Goal: Task Accomplishment & Management: Manage account settings

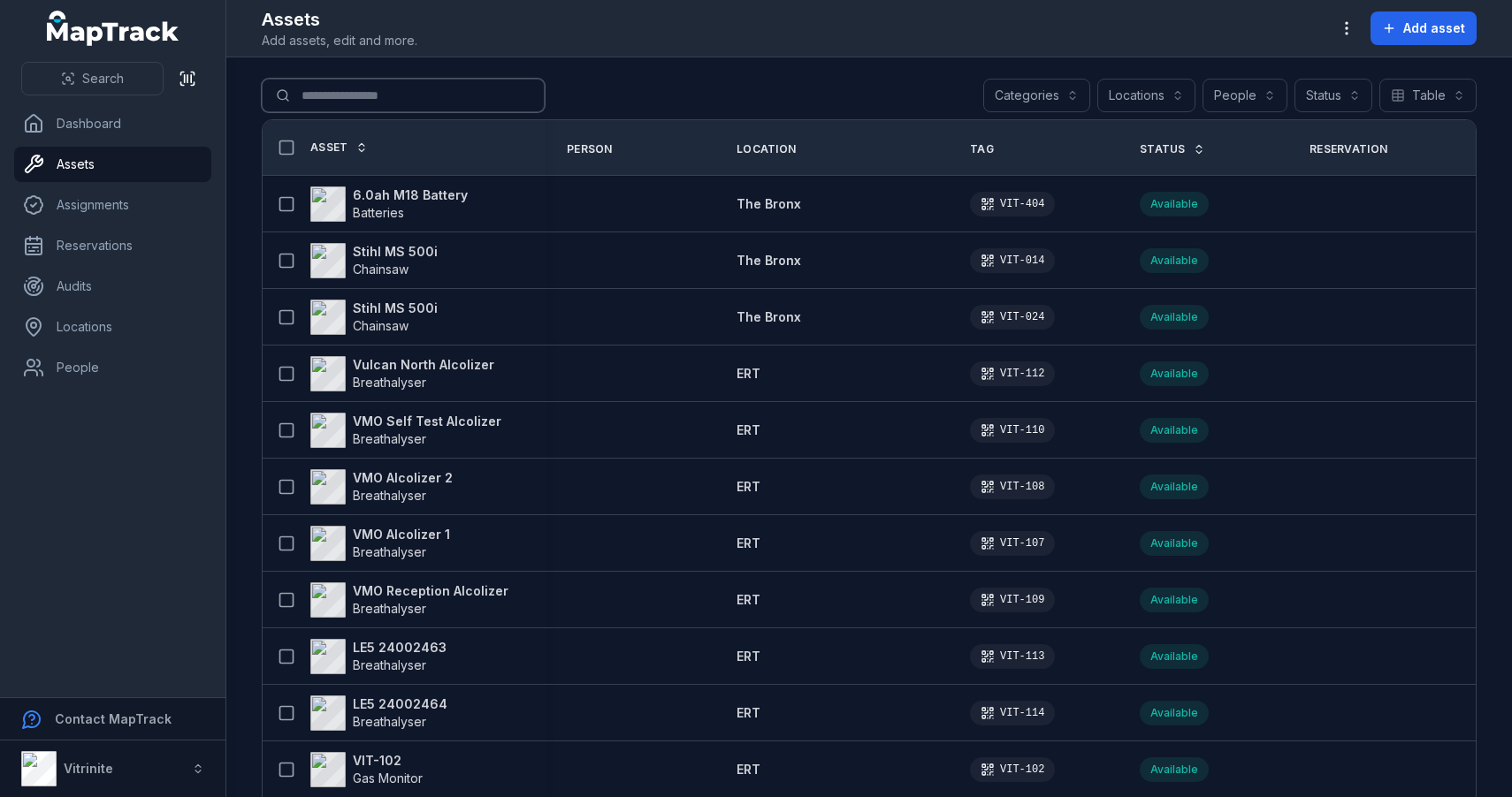
click at [413, 97] on input "Search for assets" at bounding box center [404, 96] width 283 height 34
type input "*"
click at [1067, 84] on button "Categories" at bounding box center [1036, 96] width 107 height 34
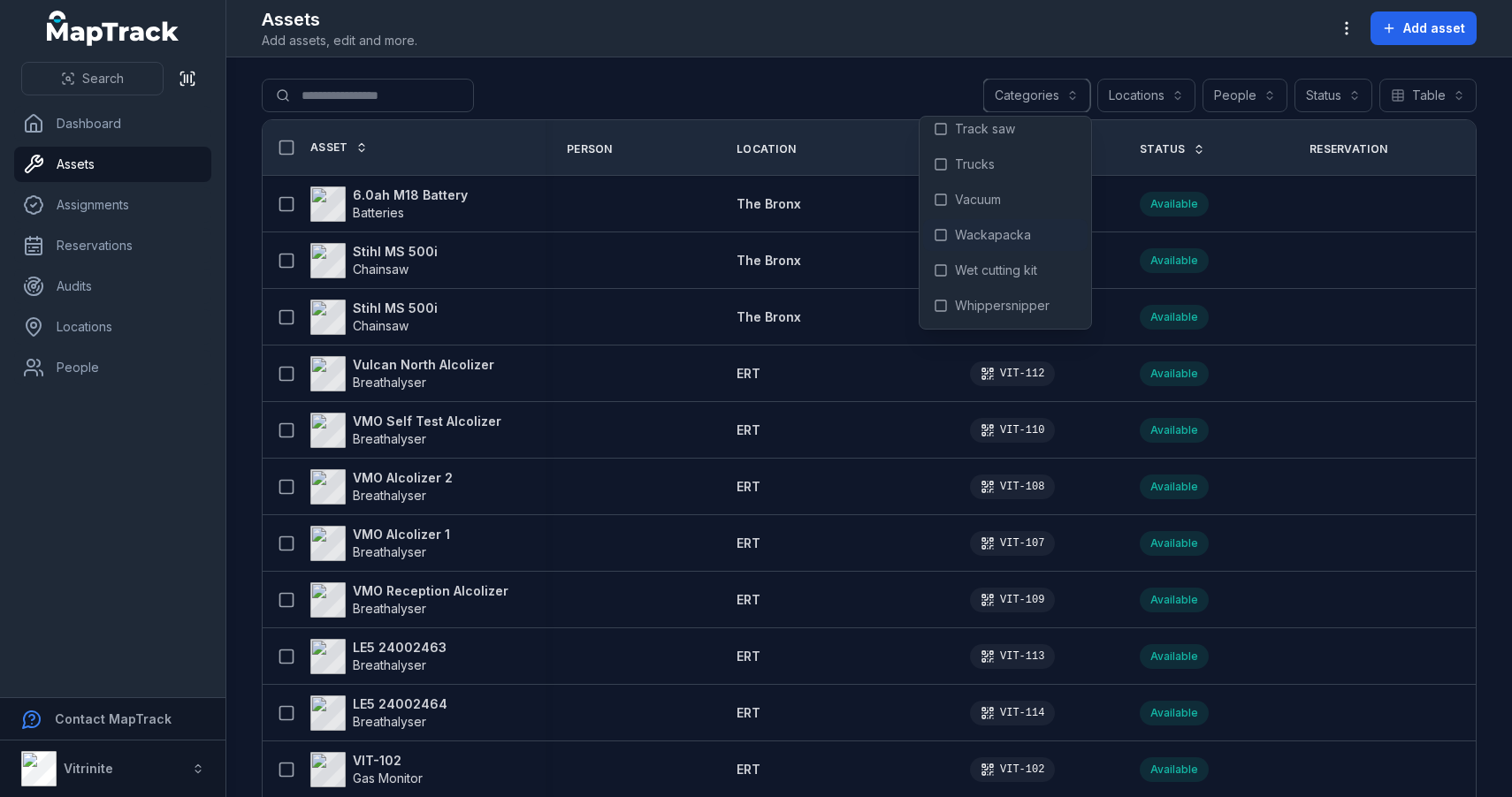
scroll to position [1460, 0]
click at [136, 205] on link "Assignments" at bounding box center [113, 204] width 197 height 35
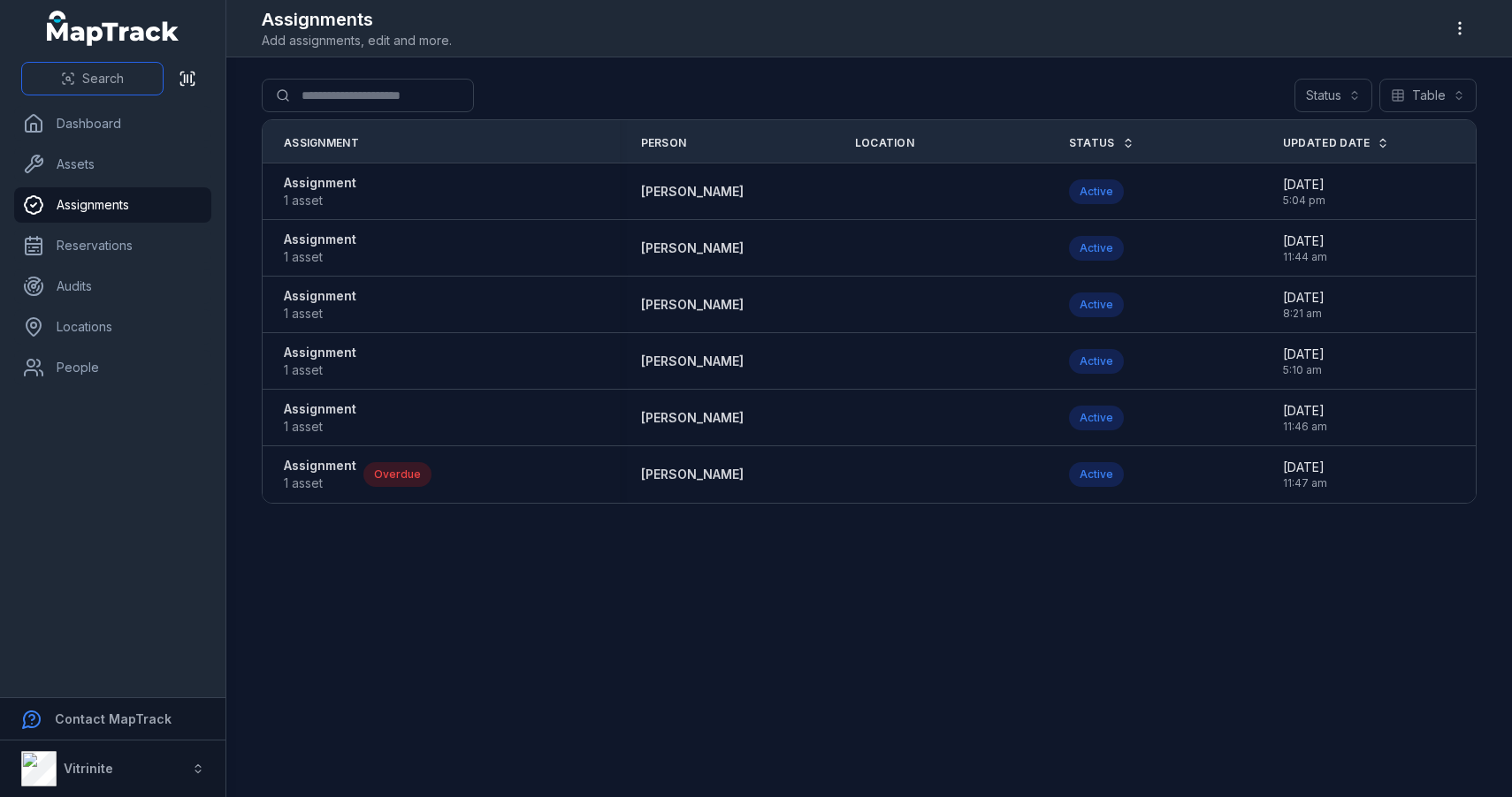
click at [137, 83] on button "Search" at bounding box center [92, 79] width 143 height 34
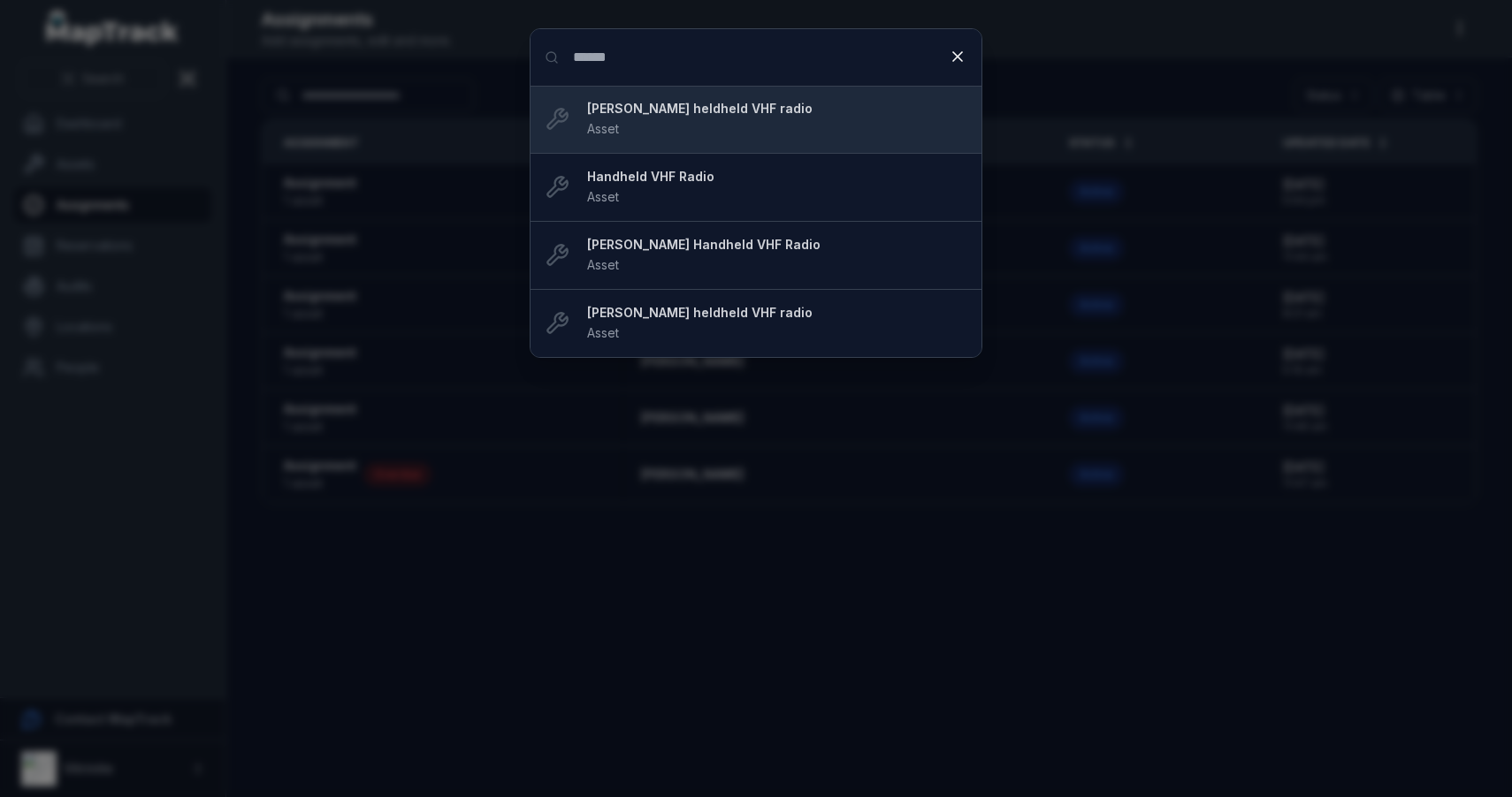
type input "******"
click at [714, 108] on strong "[PERSON_NAME] heldheld VHF radio" at bounding box center [776, 109] width 380 height 18
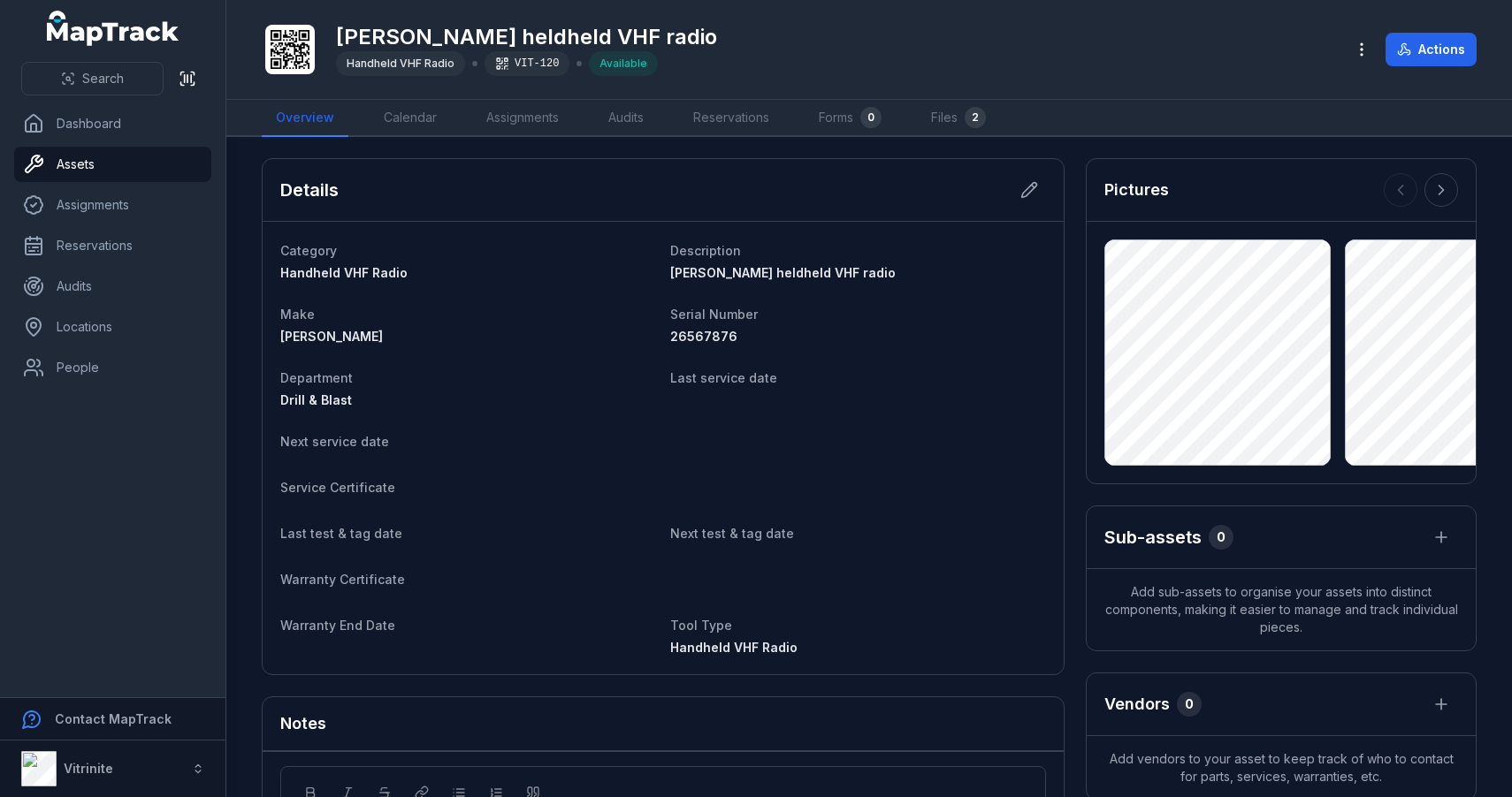
click at [387, 64] on span "Handheld VHF Radio" at bounding box center [401, 63] width 108 height 13
click at [92, 134] on link "Dashboard" at bounding box center [113, 123] width 197 height 35
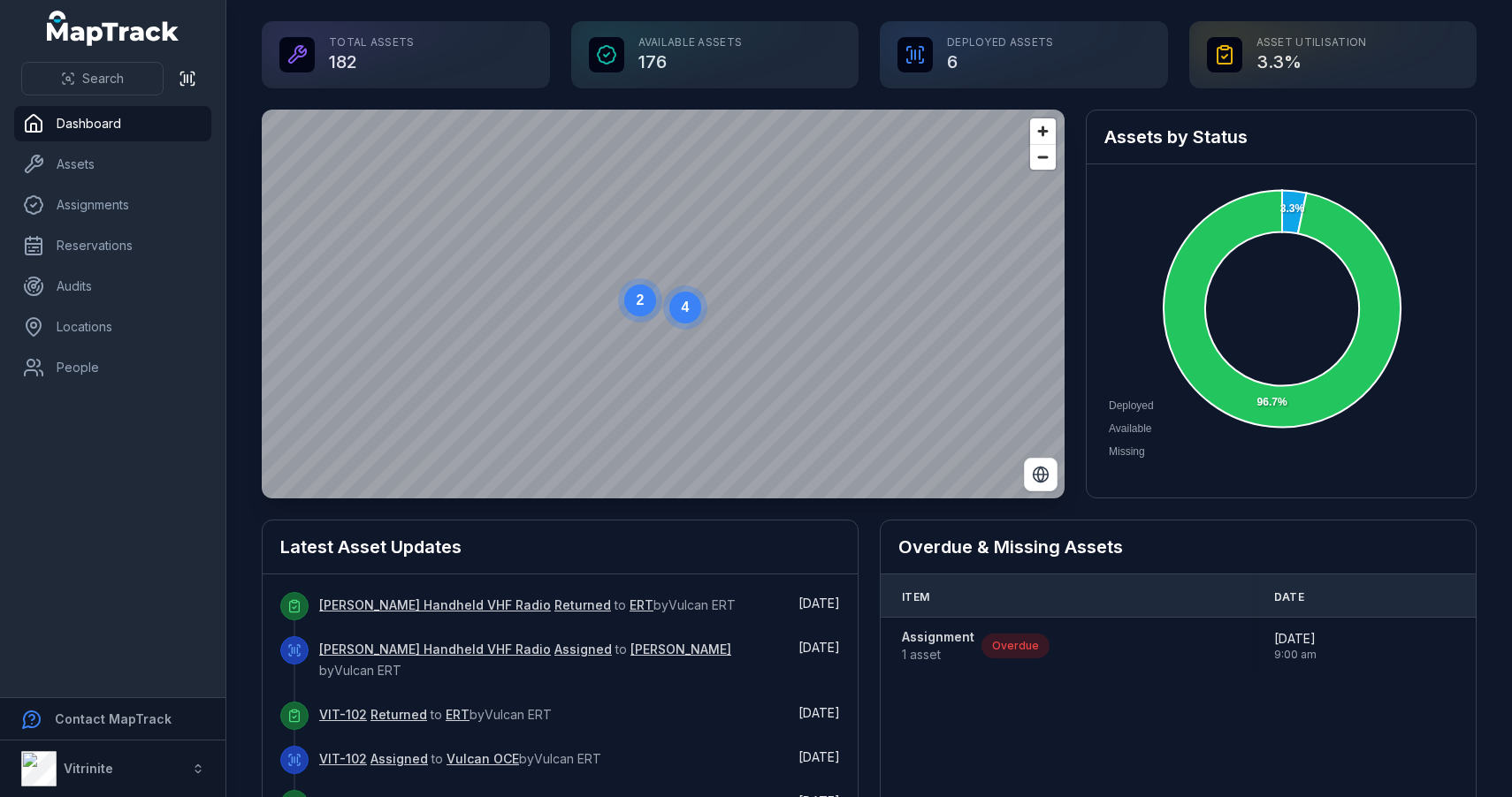
click at [709, 53] on div "Available Assets 176" at bounding box center [715, 54] width 288 height 67
click at [672, 41] on div "Available Assets 176" at bounding box center [715, 54] width 288 height 67
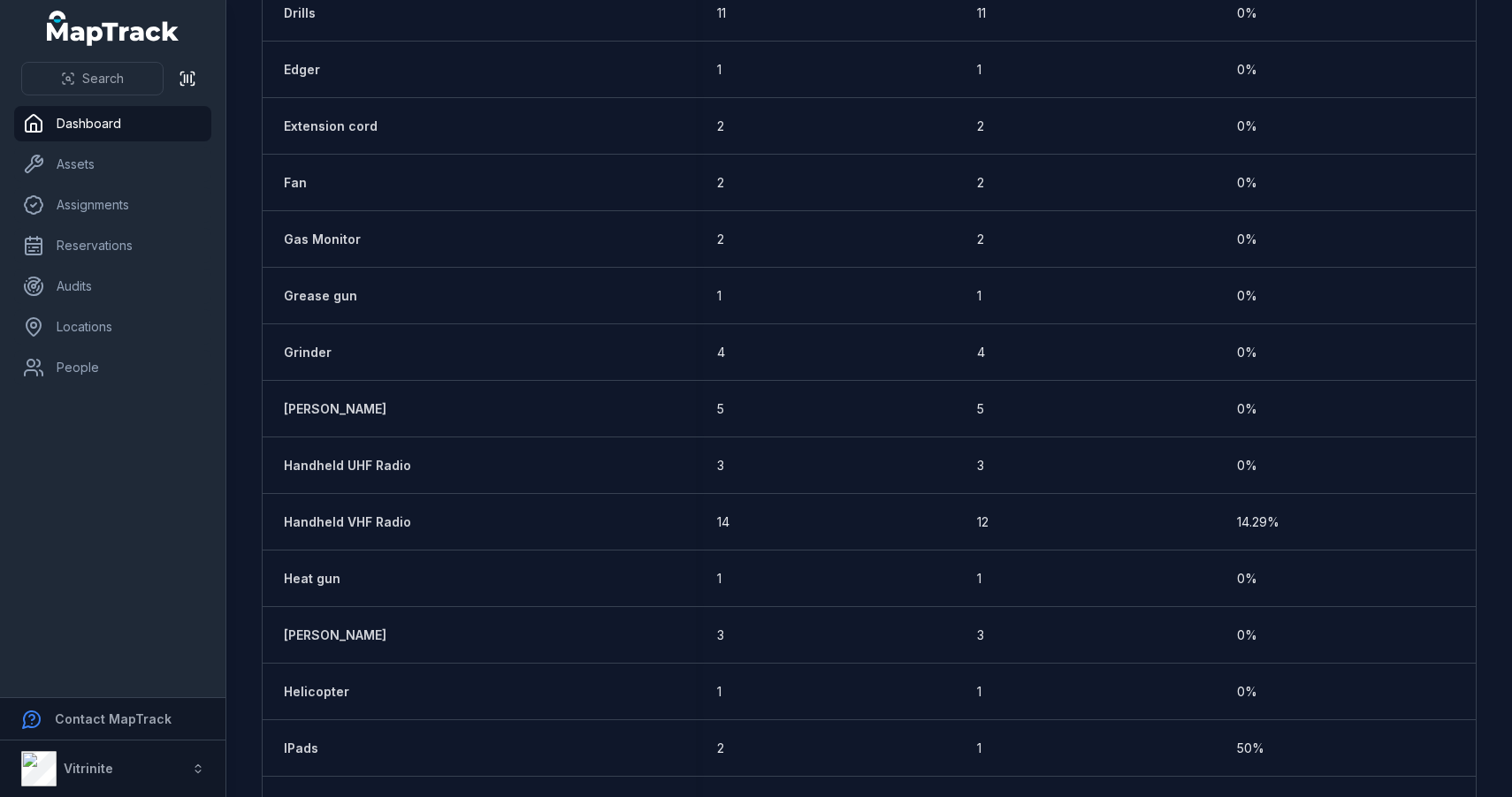
scroll to position [1346, 0]
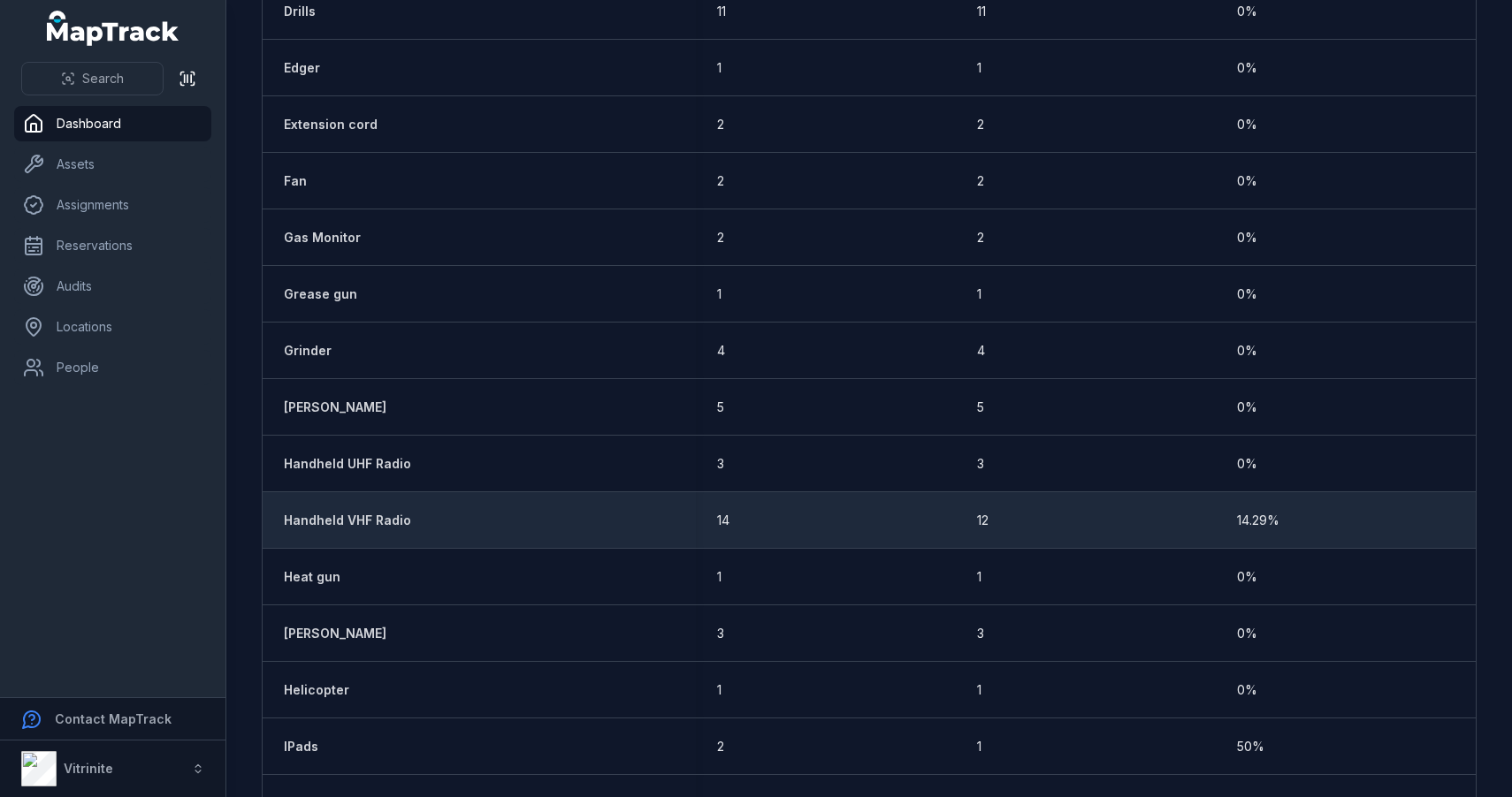
click at [378, 518] on strong "Handheld VHF Radio" at bounding box center [348, 521] width 128 height 18
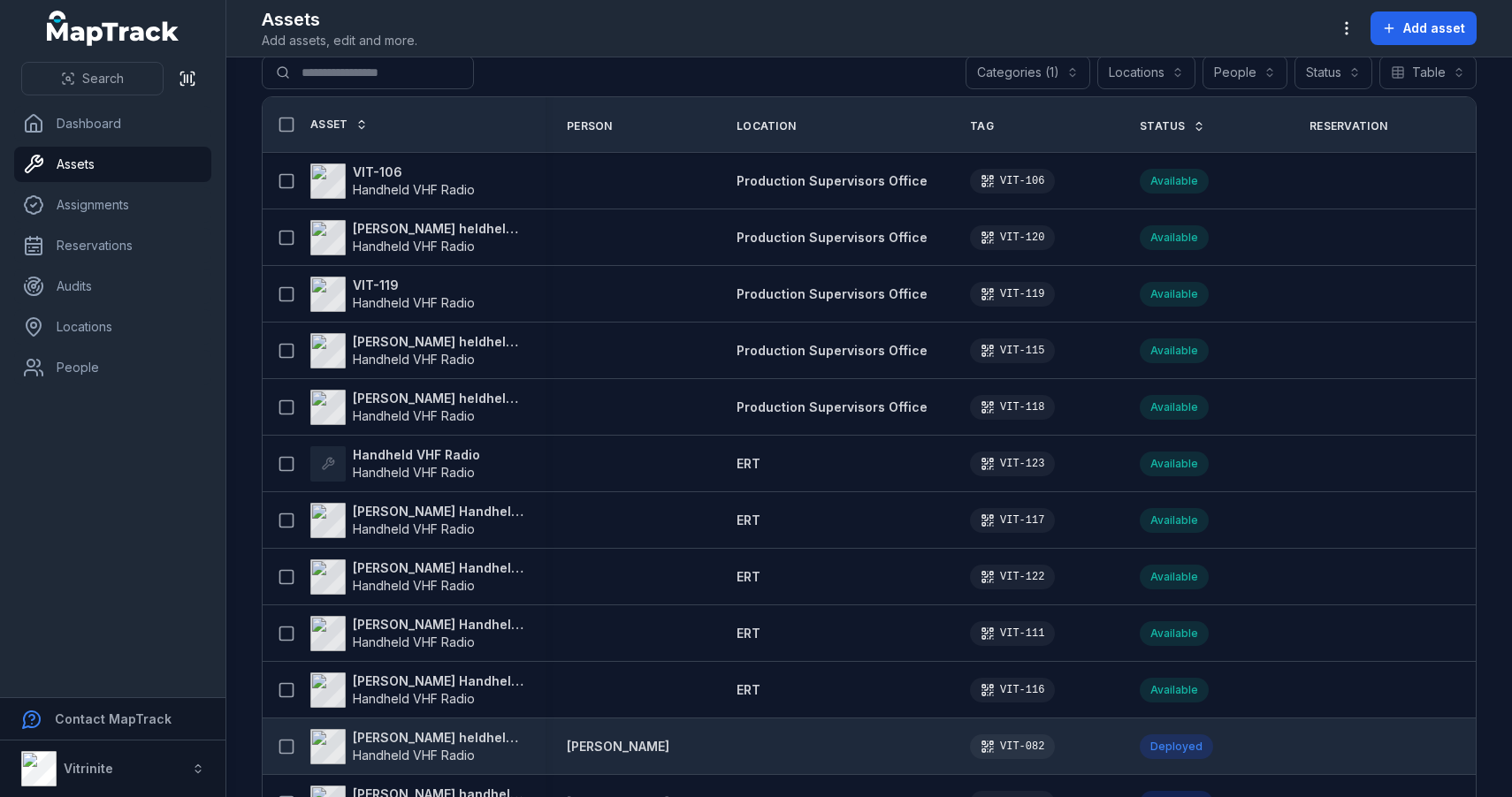
scroll to position [20, 0]
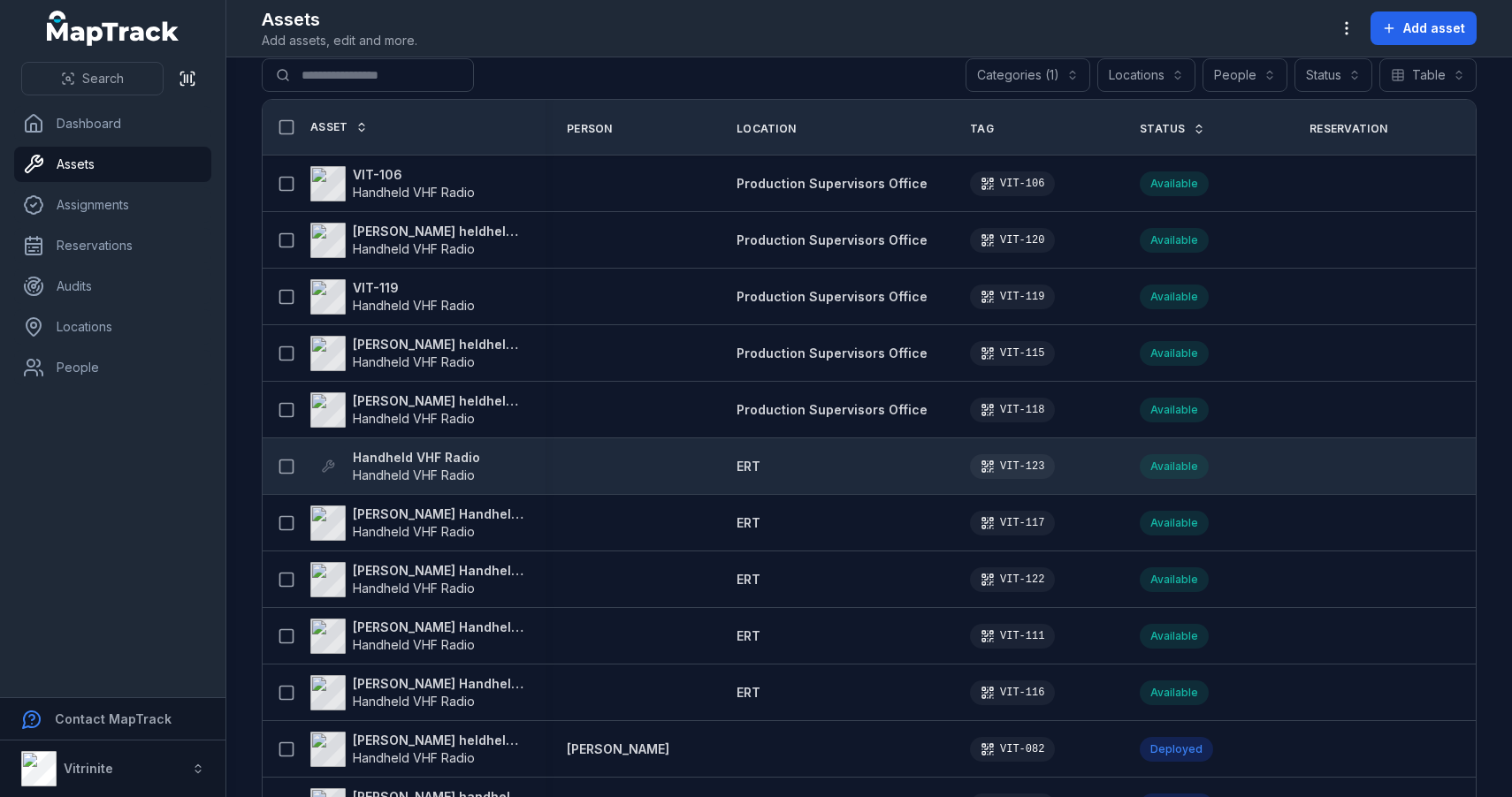
click at [433, 457] on strong "Handheld VHF Radio" at bounding box center [417, 458] width 128 height 18
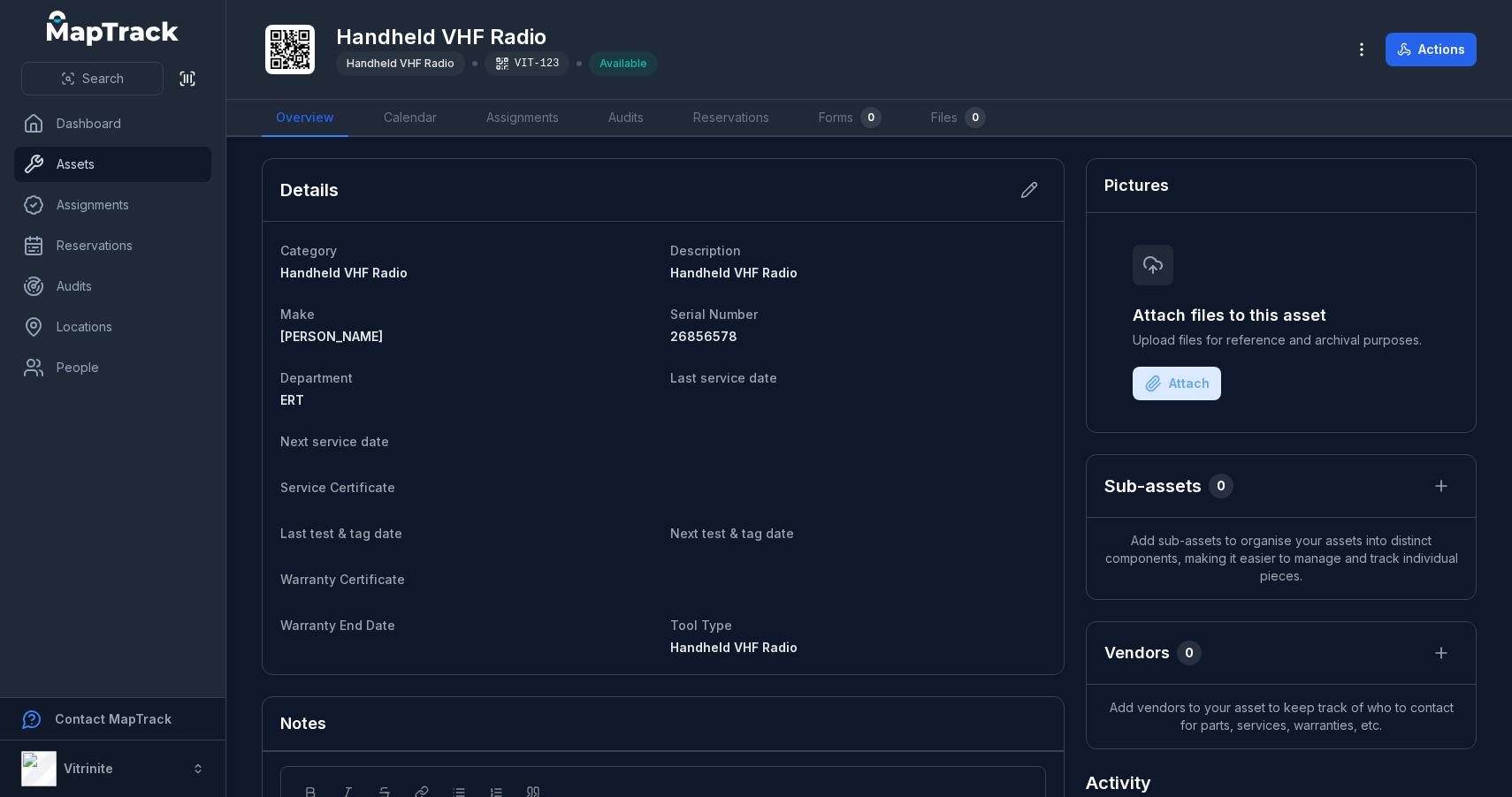
click at [94, 160] on link "Assets" at bounding box center [113, 163] width 197 height 35
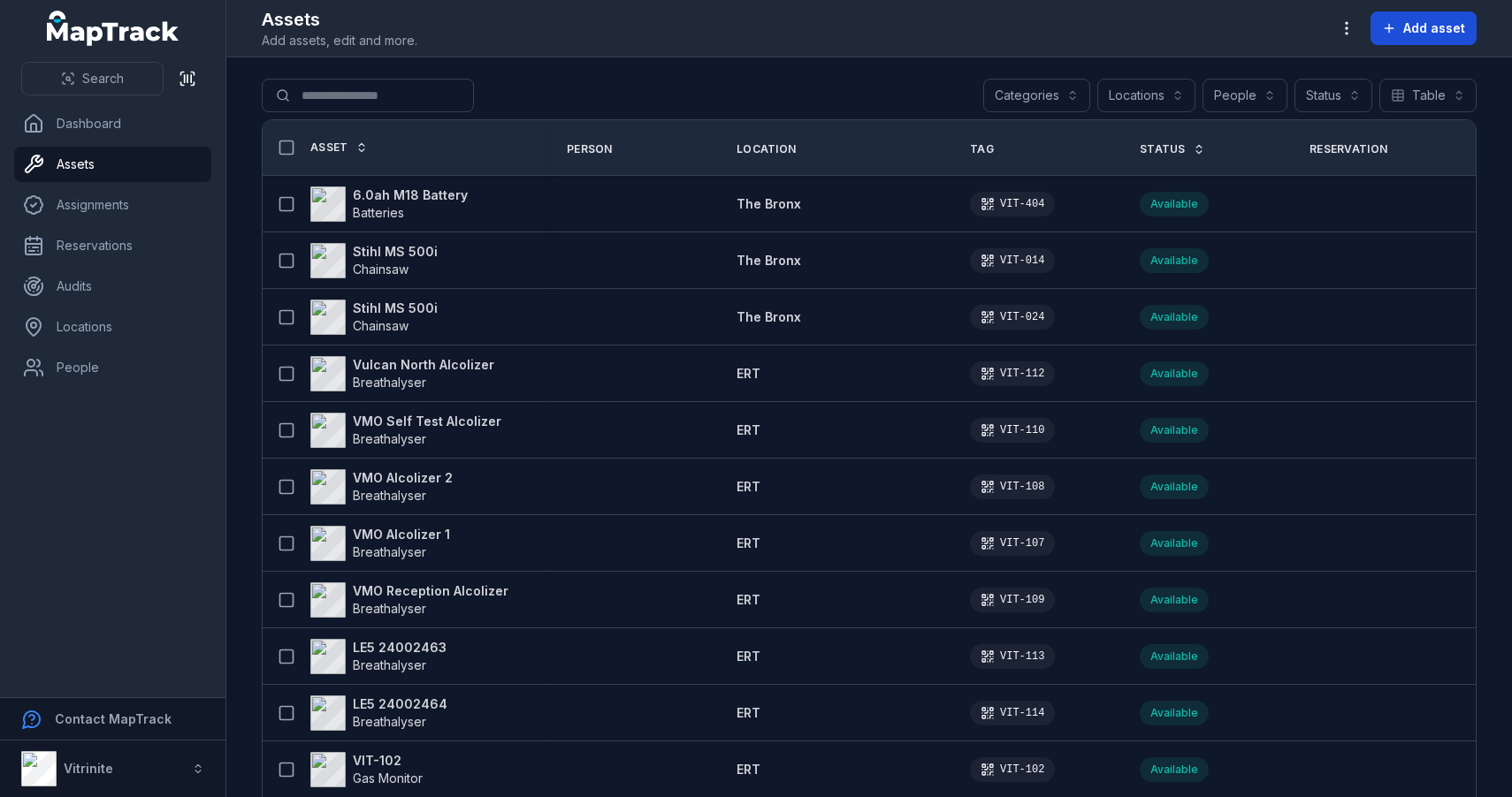
click at [1423, 24] on span "Add asset" at bounding box center [1434, 29] width 62 height 18
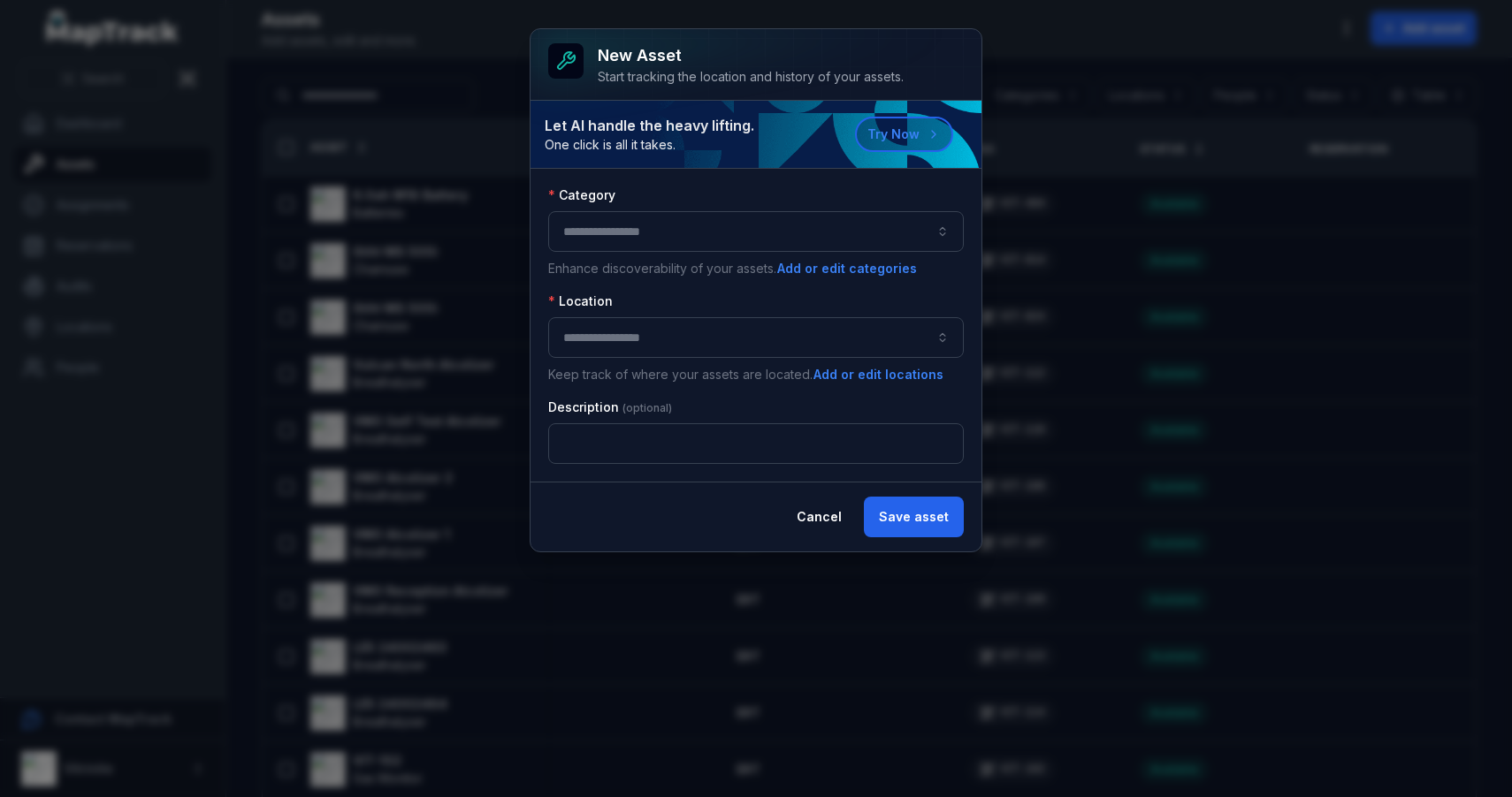
click at [853, 242] on button "button" at bounding box center [756, 231] width 416 height 41
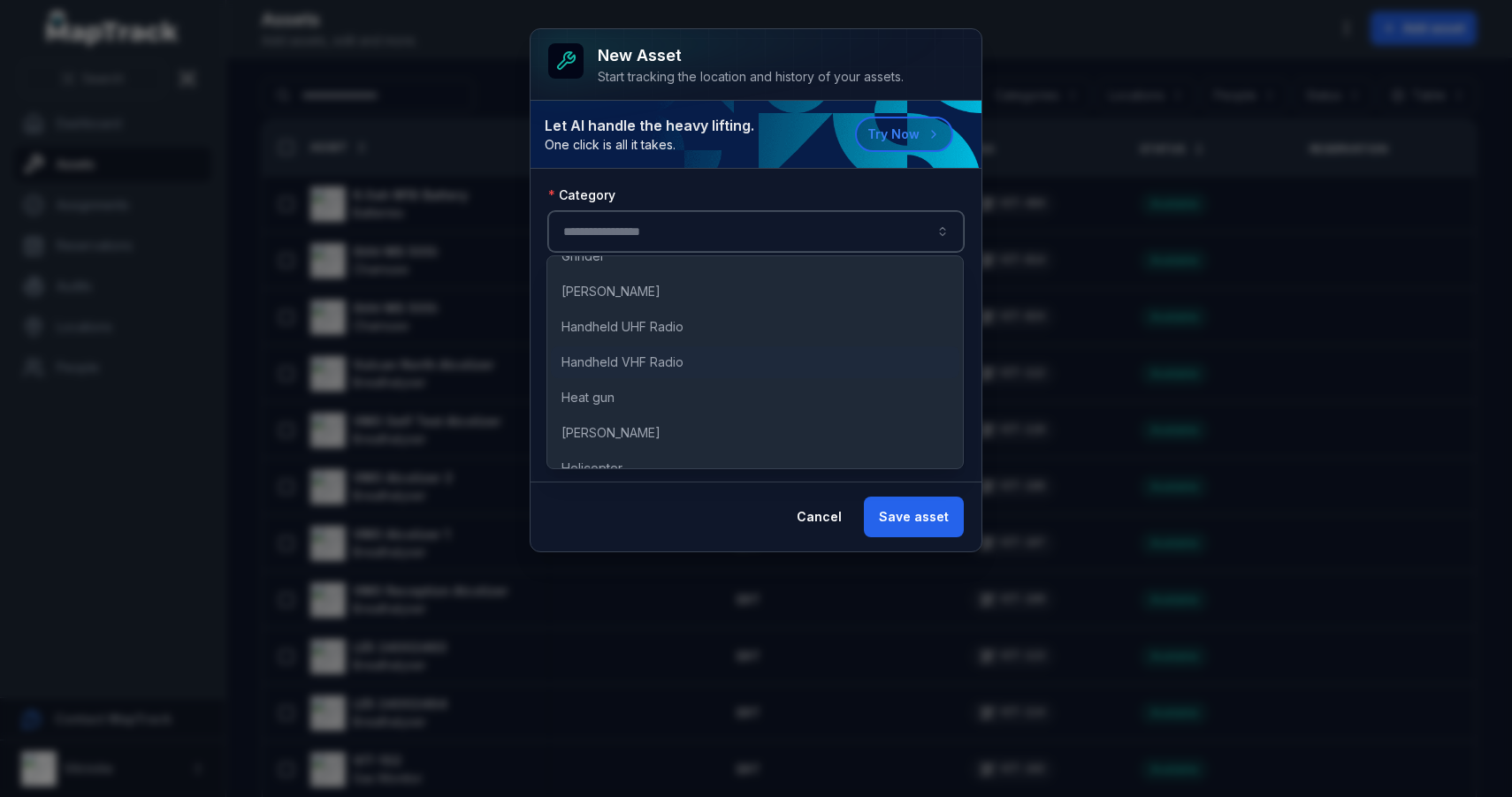
scroll to position [489, 0]
click at [671, 356] on span "Handheld VHF Radio" at bounding box center [622, 357] width 122 height 18
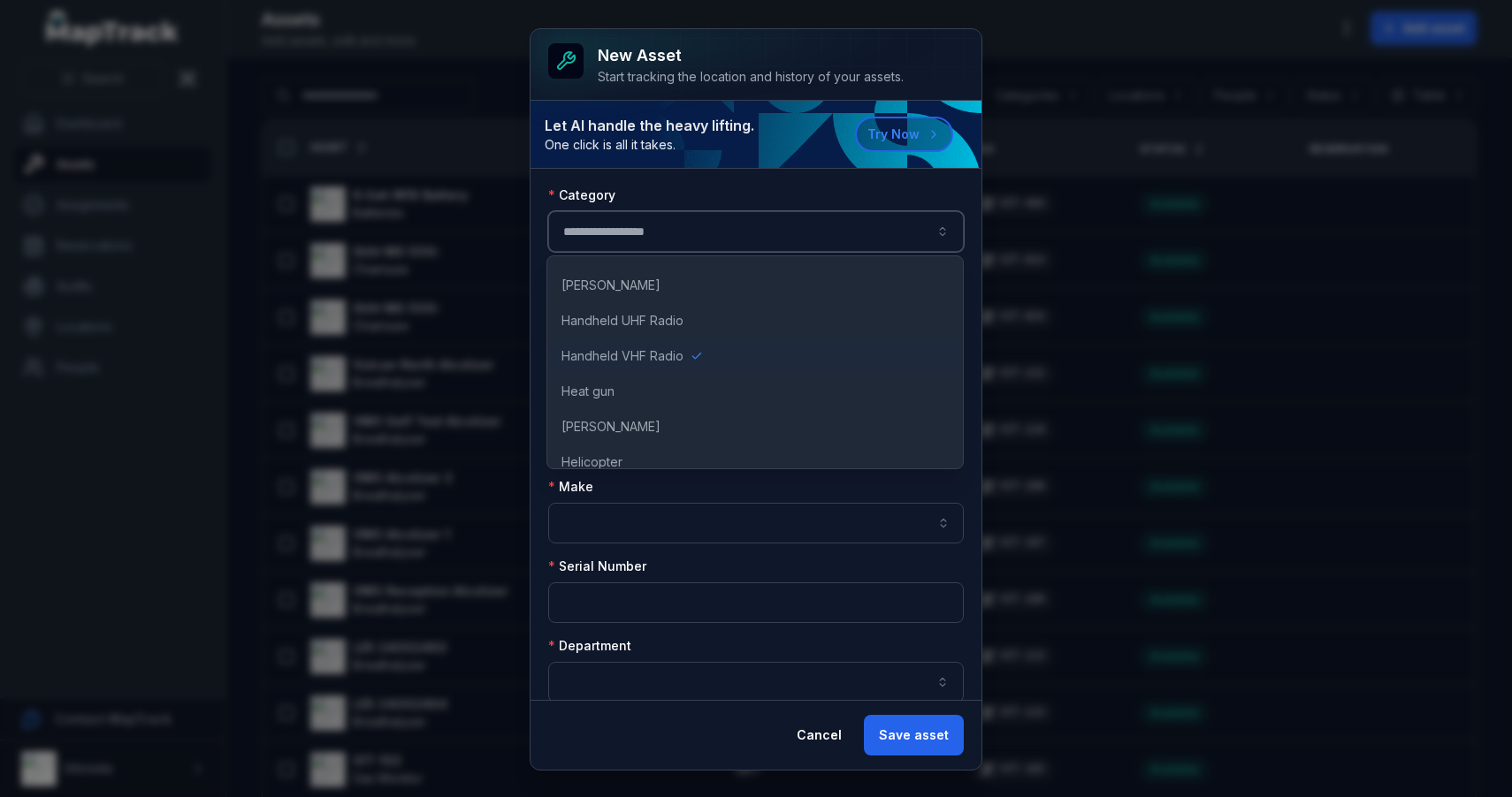
type input "**********"
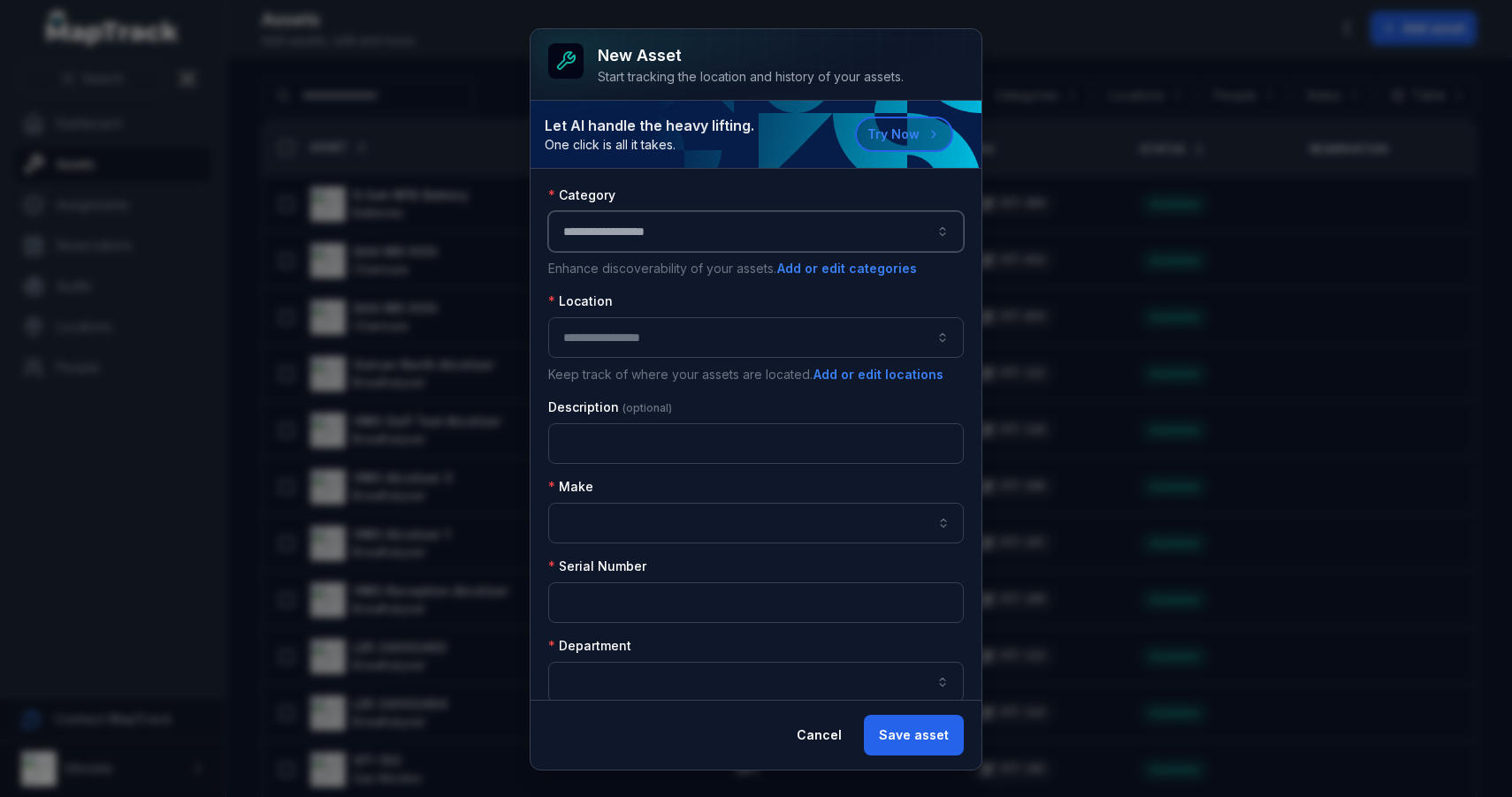
click at [680, 328] on button "button" at bounding box center [756, 337] width 416 height 41
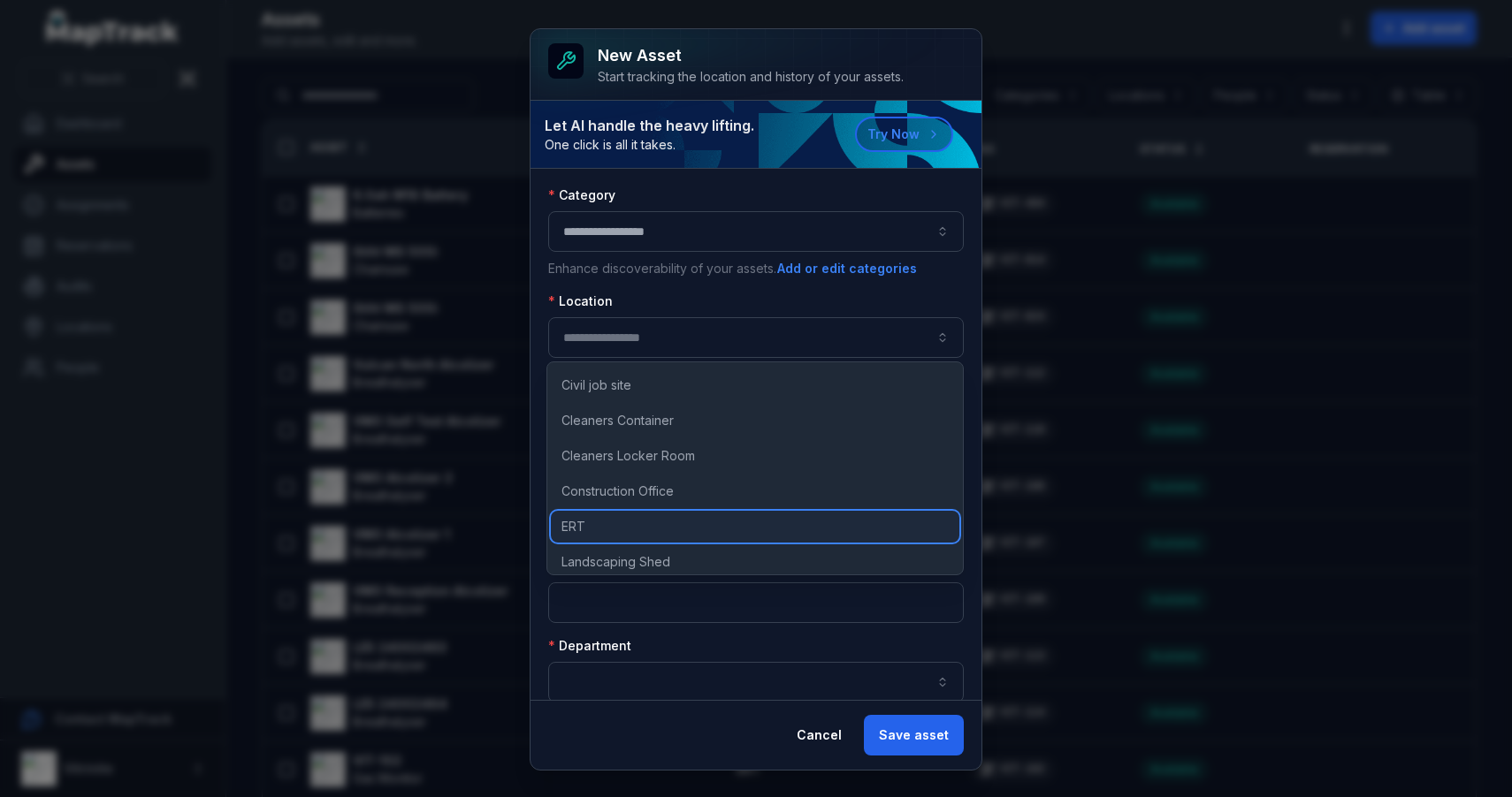
click at [617, 525] on div "ERT" at bounding box center [756, 527] width 409 height 32
type input "***"
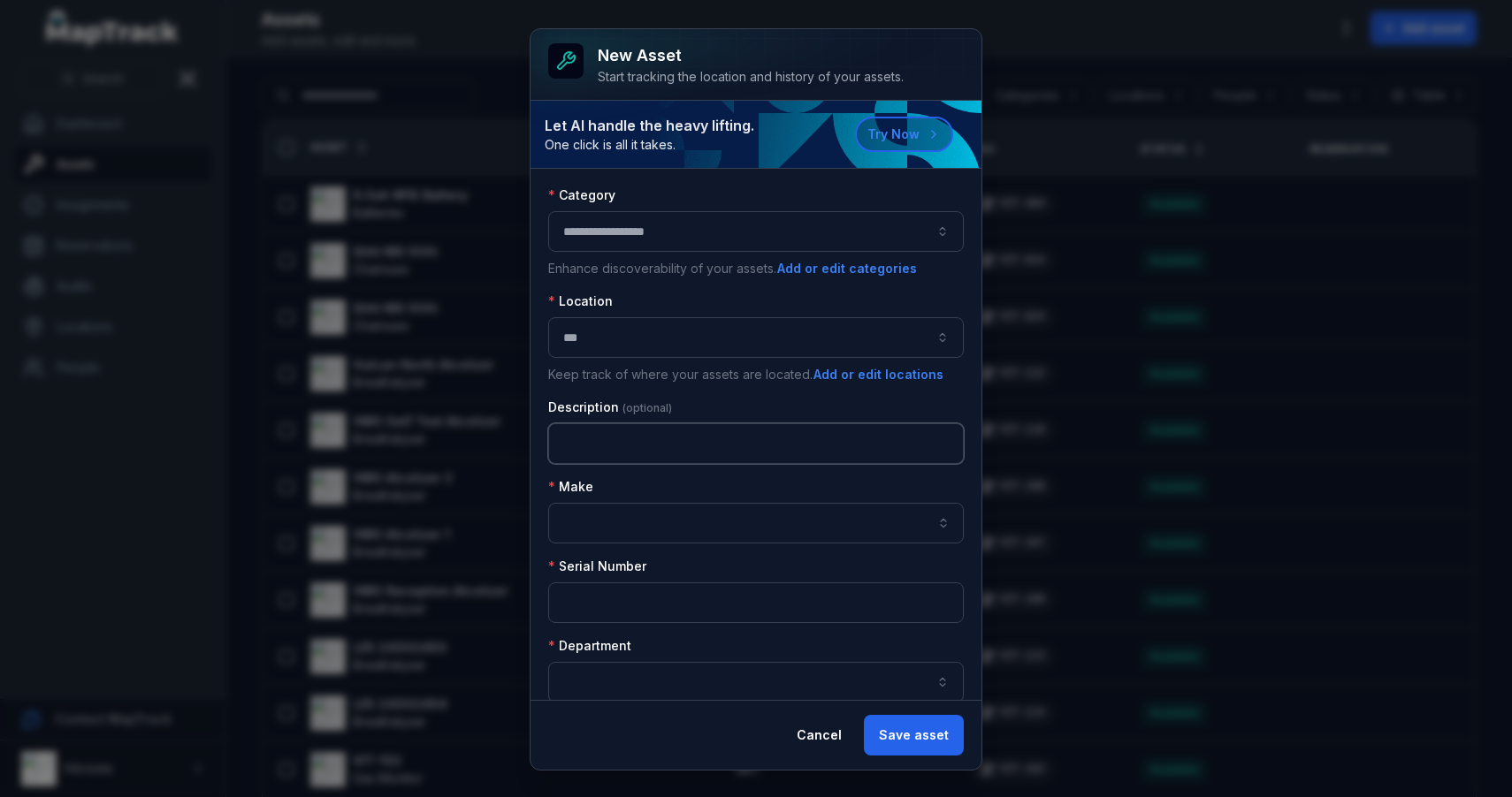
click at [623, 449] on input "text" at bounding box center [756, 443] width 416 height 41
type input "**********"
click at [643, 518] on input "asset-add:cf[07e45e59-3c46-4ccb-bb53-7edc5d146b7c]-label" at bounding box center [756, 523] width 416 height 41
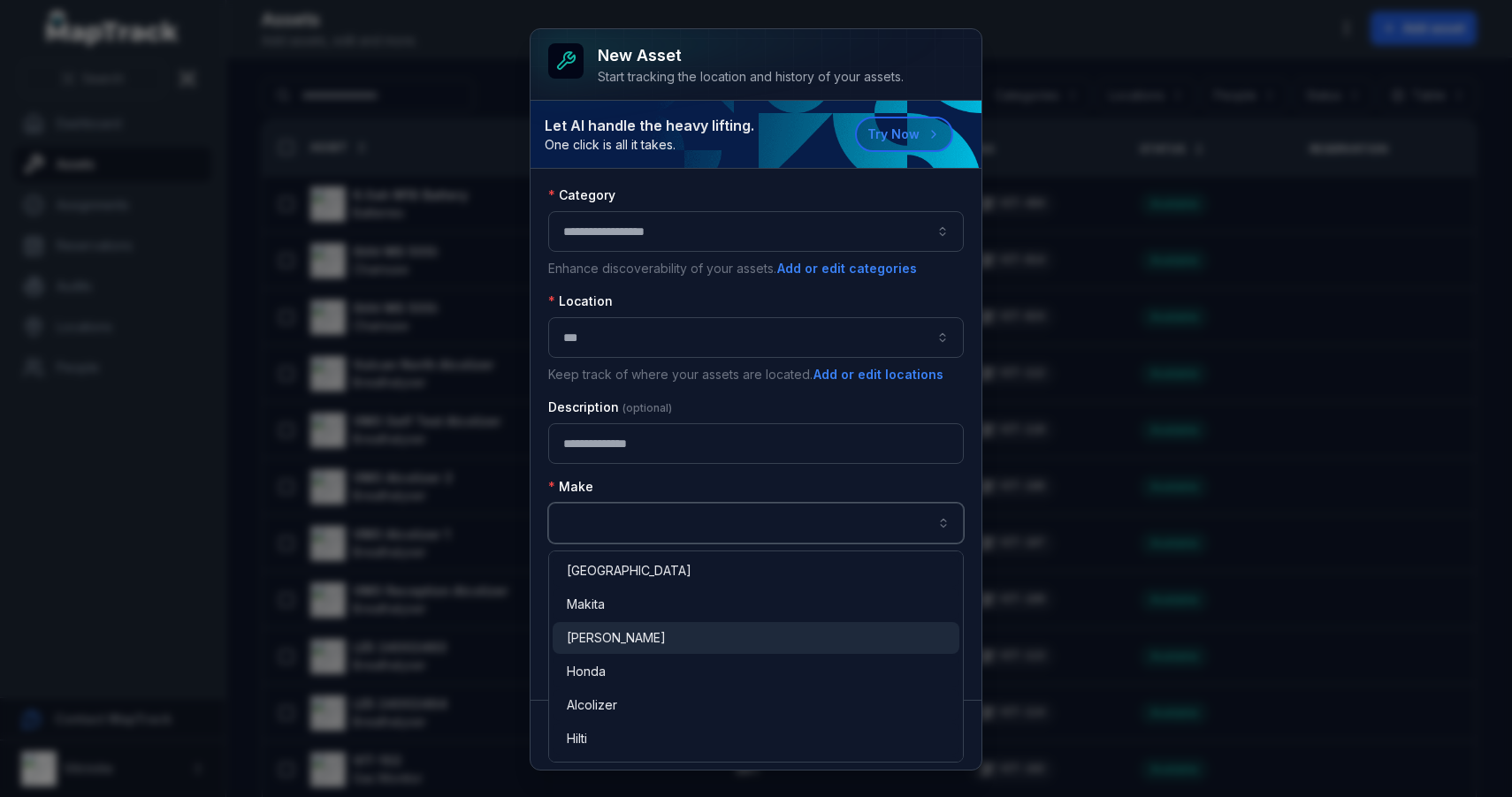
type input "****"
click at [632, 643] on div "[PERSON_NAME]" at bounding box center [756, 639] width 379 height 18
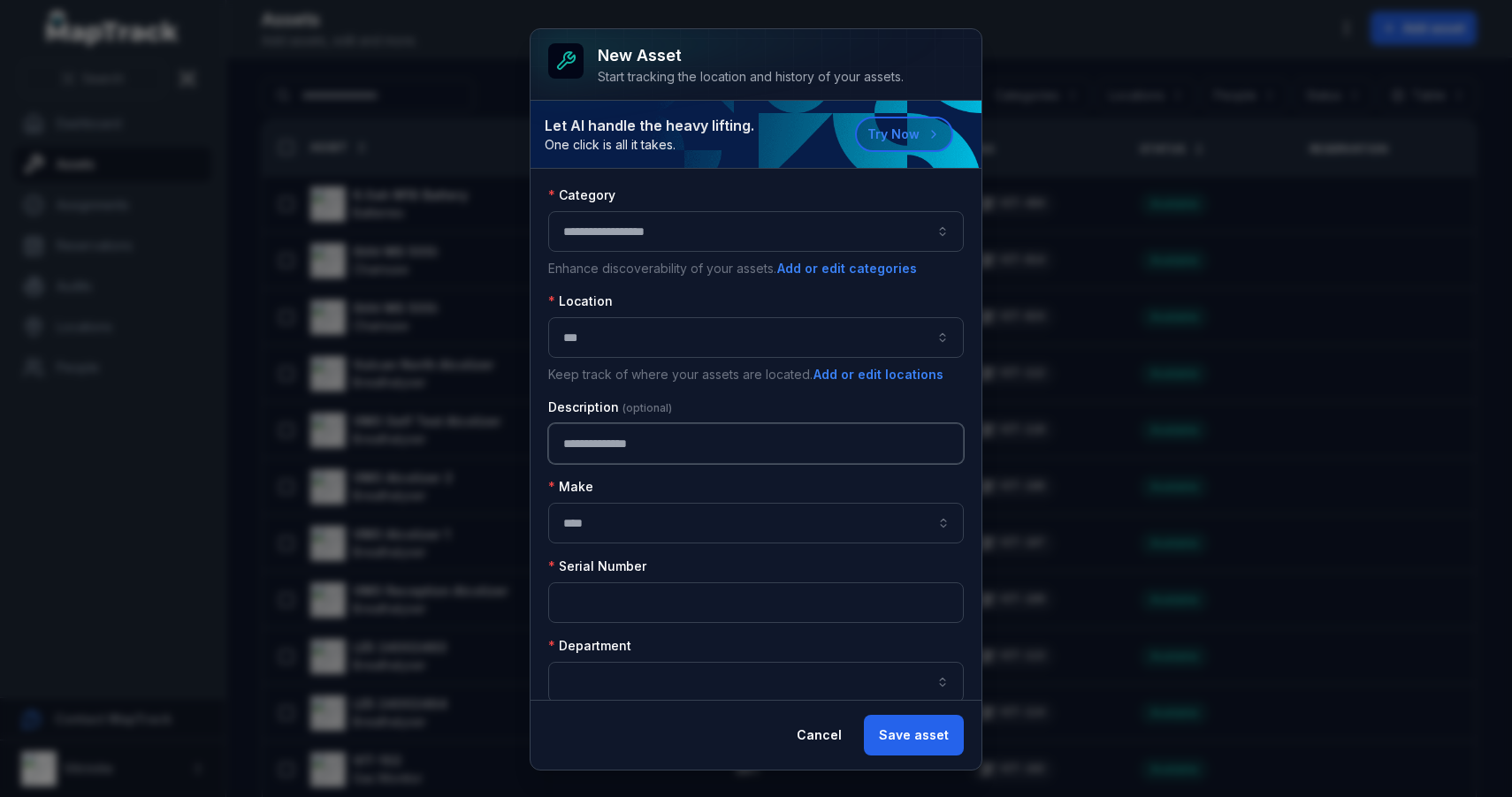
drag, startPoint x: 657, startPoint y: 450, endPoint x: 549, endPoint y: 449, distance: 108.0
click at [549, 449] on input "**********" at bounding box center [756, 443] width 416 height 41
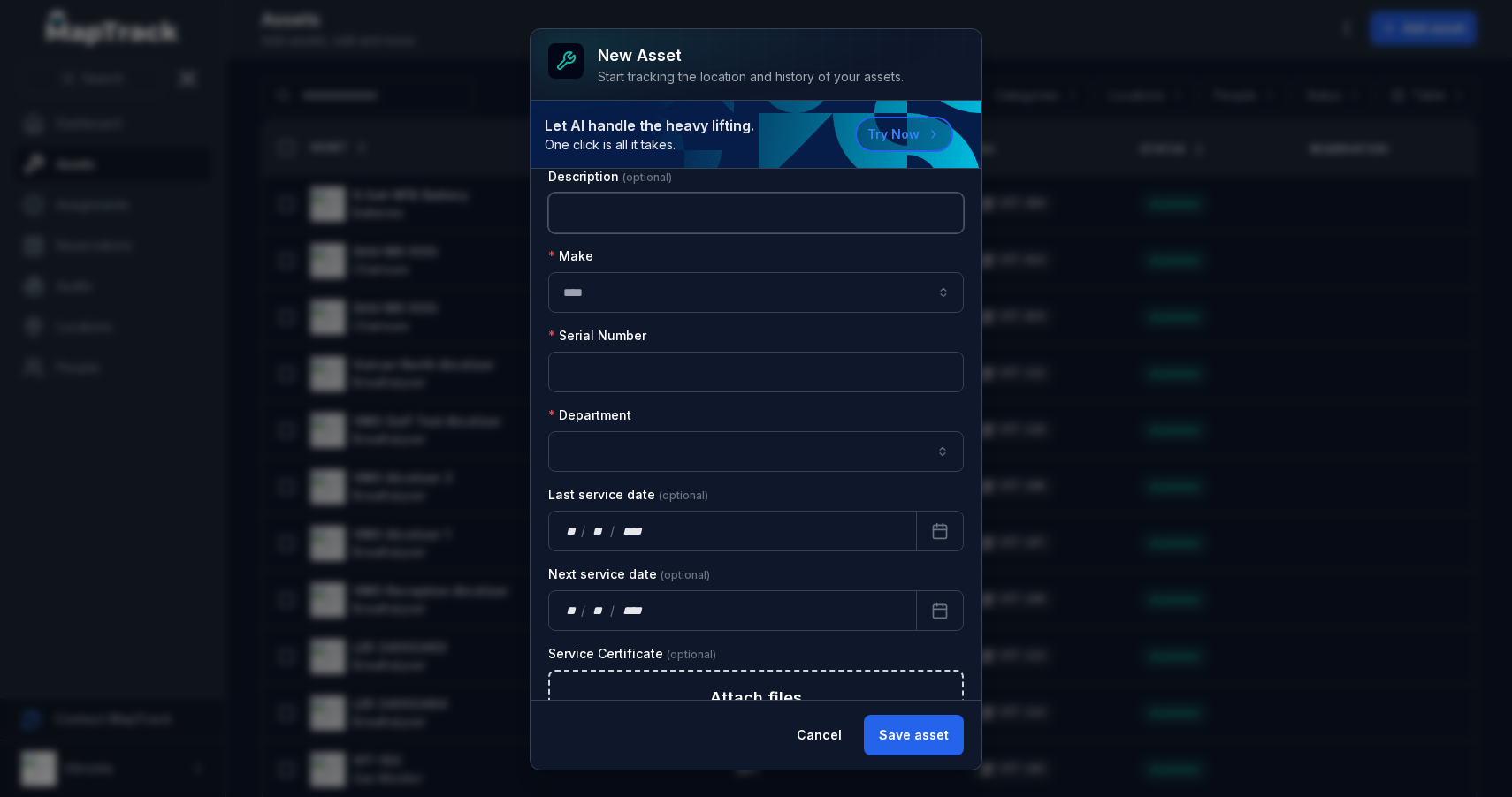
scroll to position [232, 0]
type input "*******"
click at [604, 381] on input "text" at bounding box center [756, 370] width 416 height 41
type input "********"
click at [591, 449] on button "button" at bounding box center [756, 449] width 416 height 41
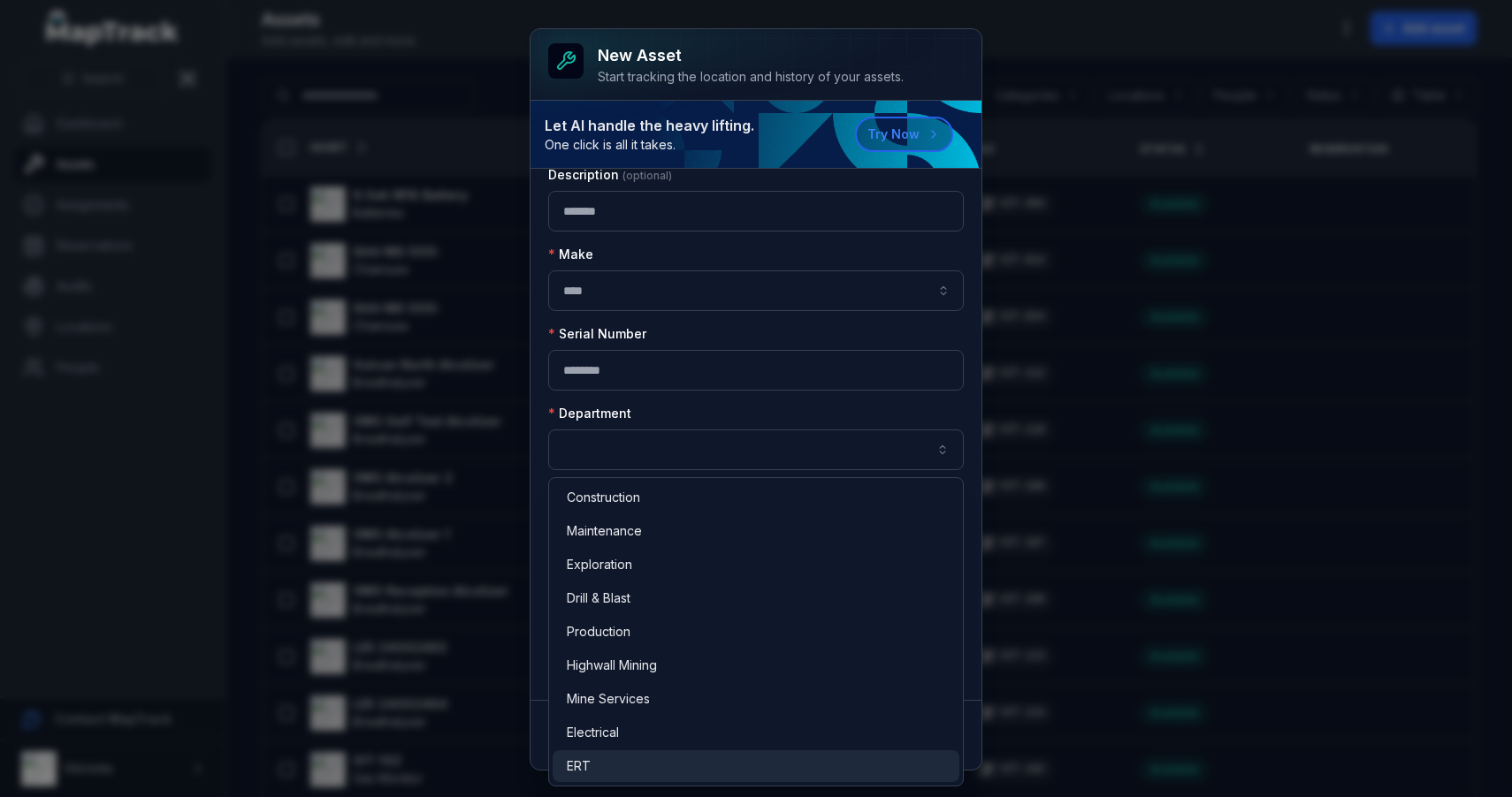
click at [626, 755] on div "ERT" at bounding box center [756, 766] width 407 height 32
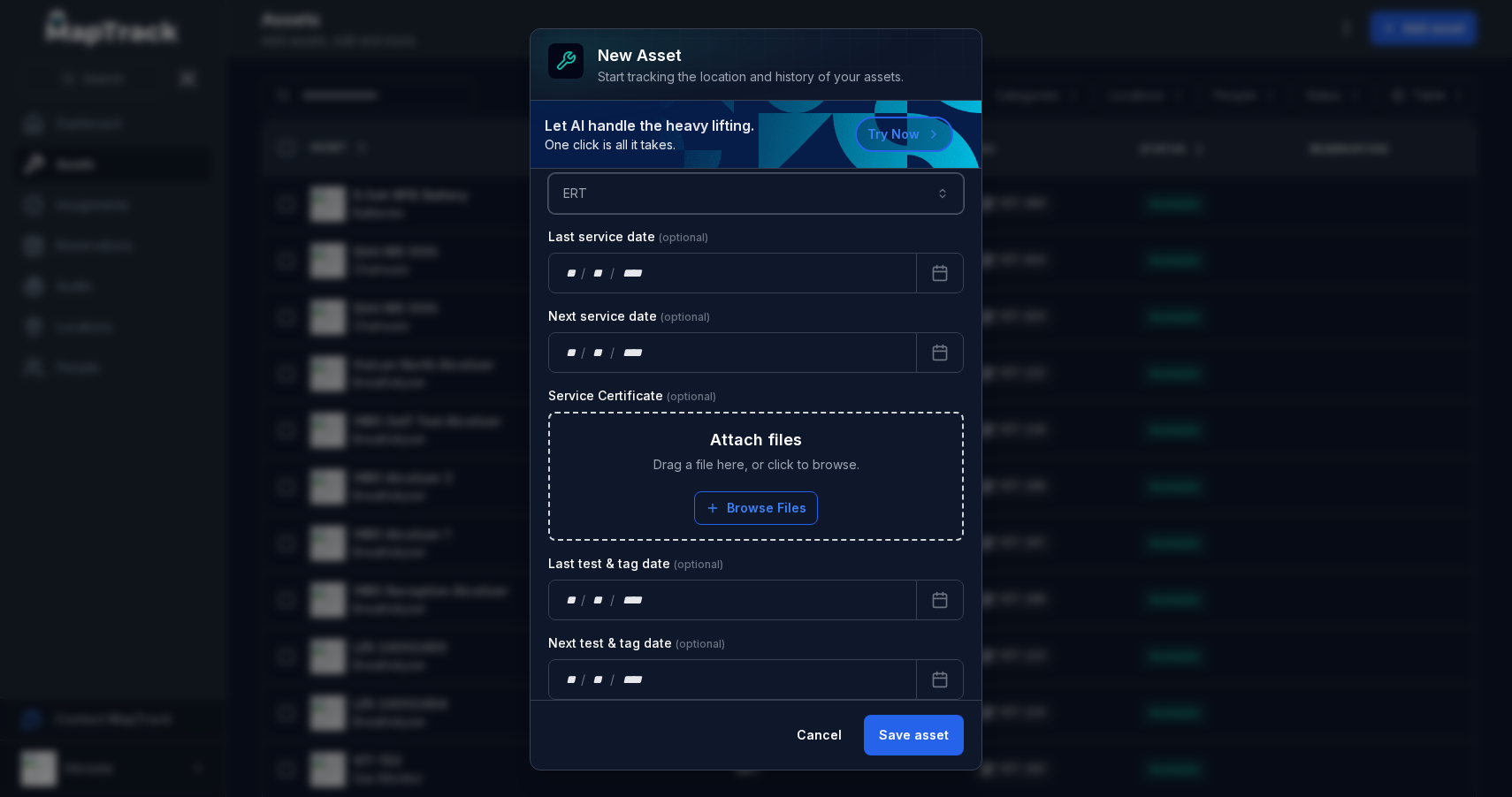
scroll to position [490, 0]
click at [762, 501] on button "Browse Files" at bounding box center [756, 506] width 124 height 34
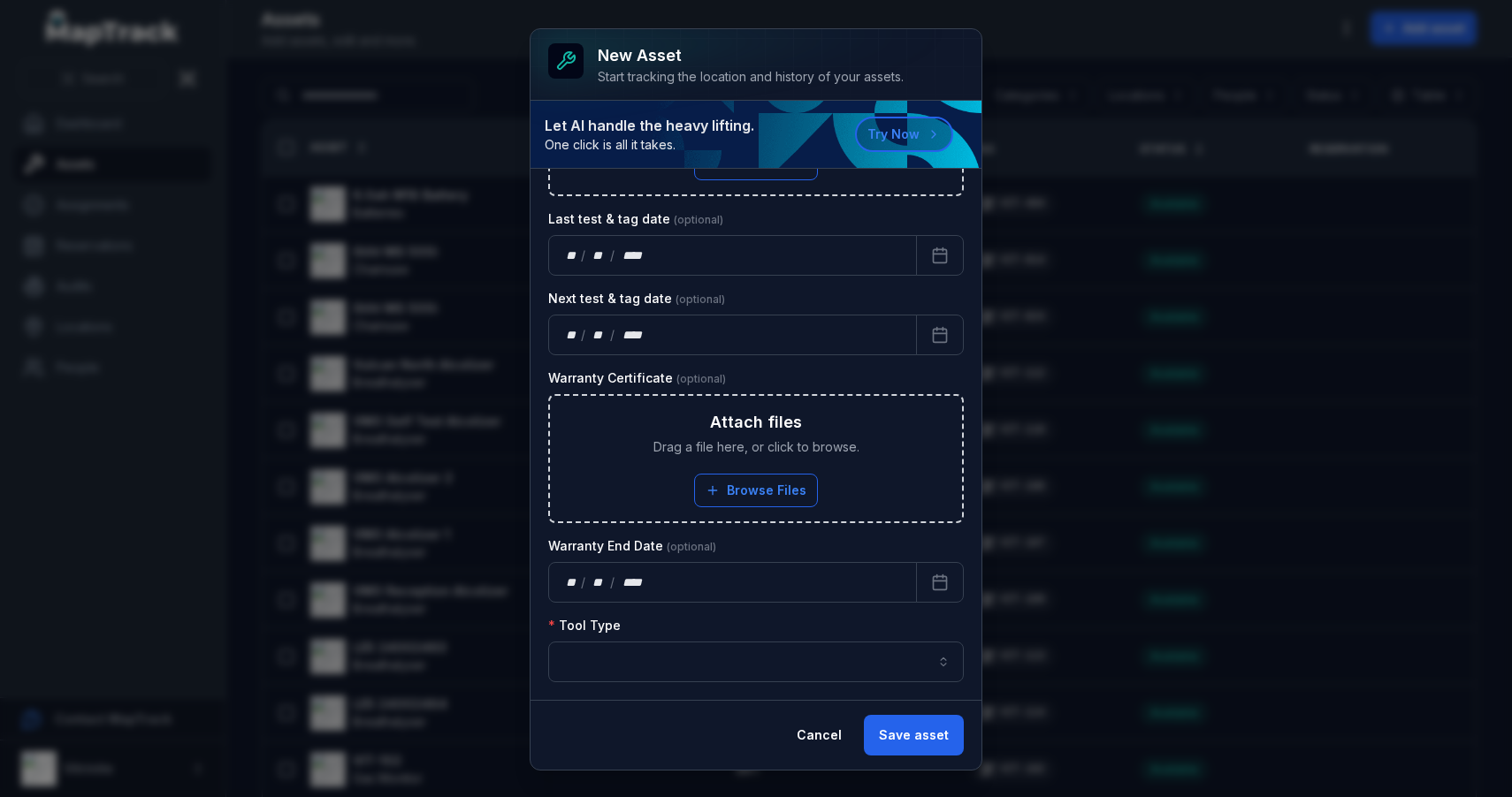
scroll to position [833, 0]
click at [593, 659] on input "asset-add:cf[f53fc1a0-1094-482c-b36b-34fb7d9f113f]-label" at bounding box center [756, 662] width 416 height 41
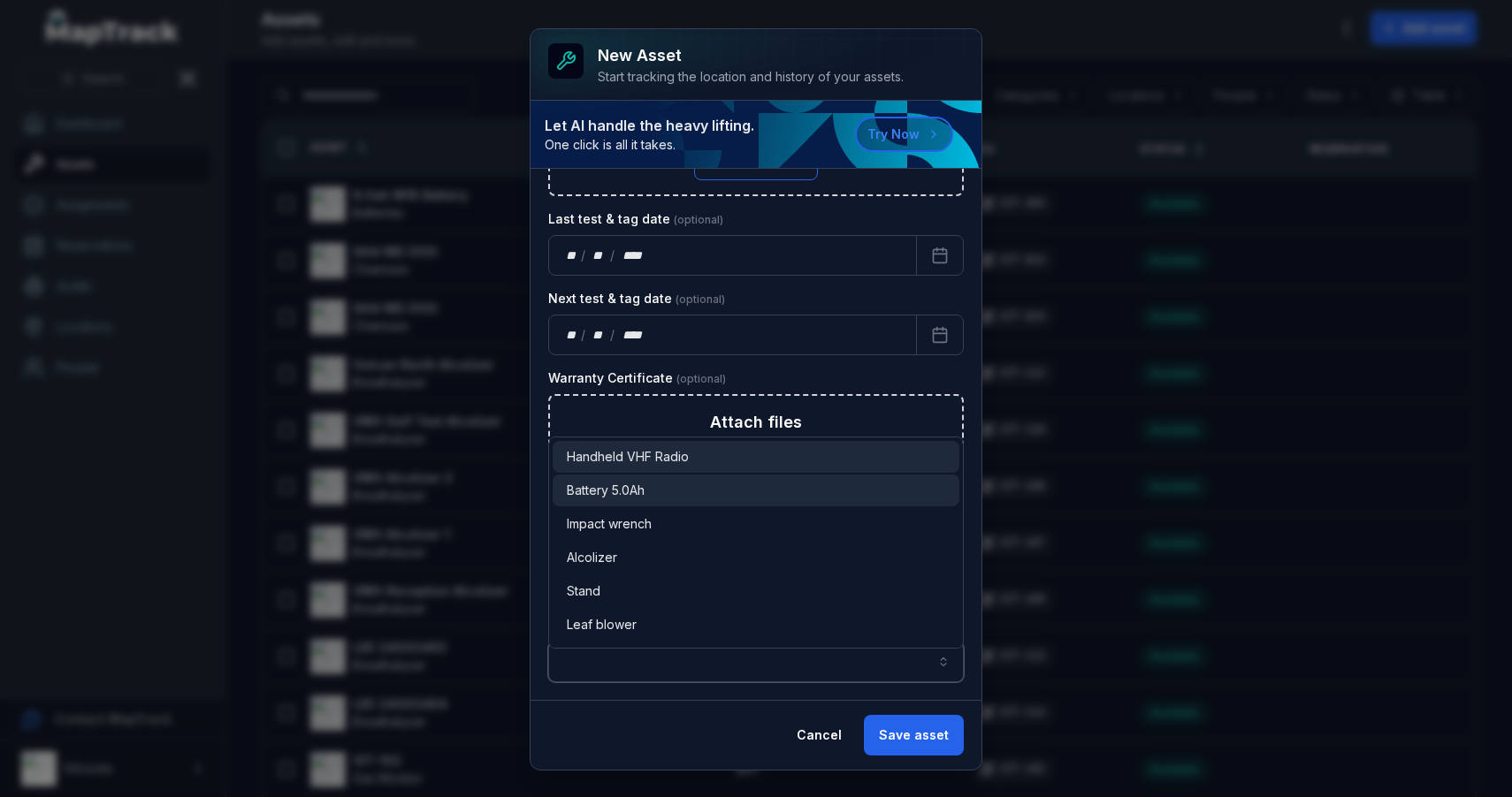
scroll to position [0, 0]
type input "**********"
click at [672, 461] on span "Handheld VHF Radio" at bounding box center [628, 457] width 122 height 18
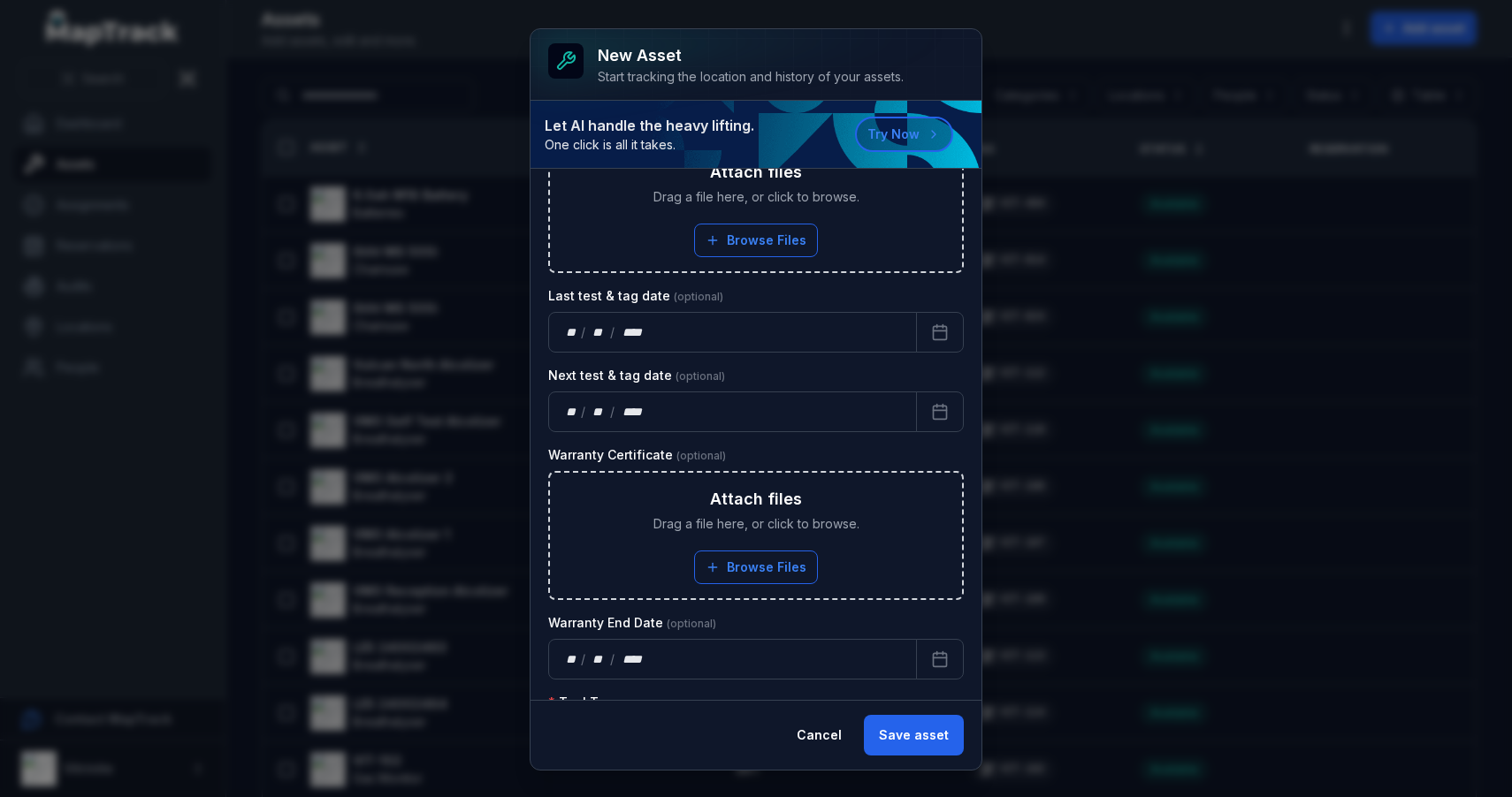
scroll to position [721, 0]
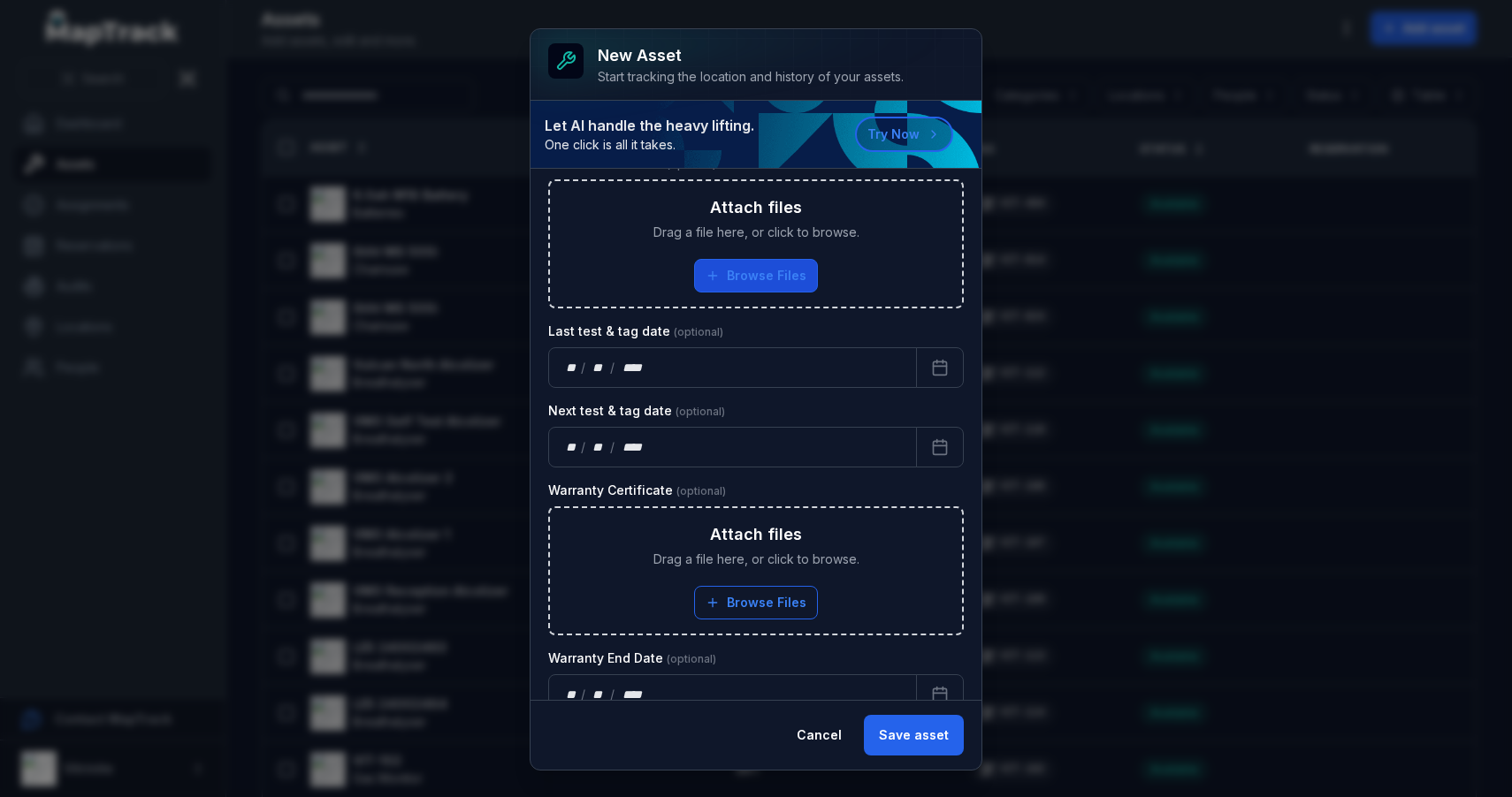
click at [791, 276] on button "Browse Files" at bounding box center [756, 276] width 124 height 34
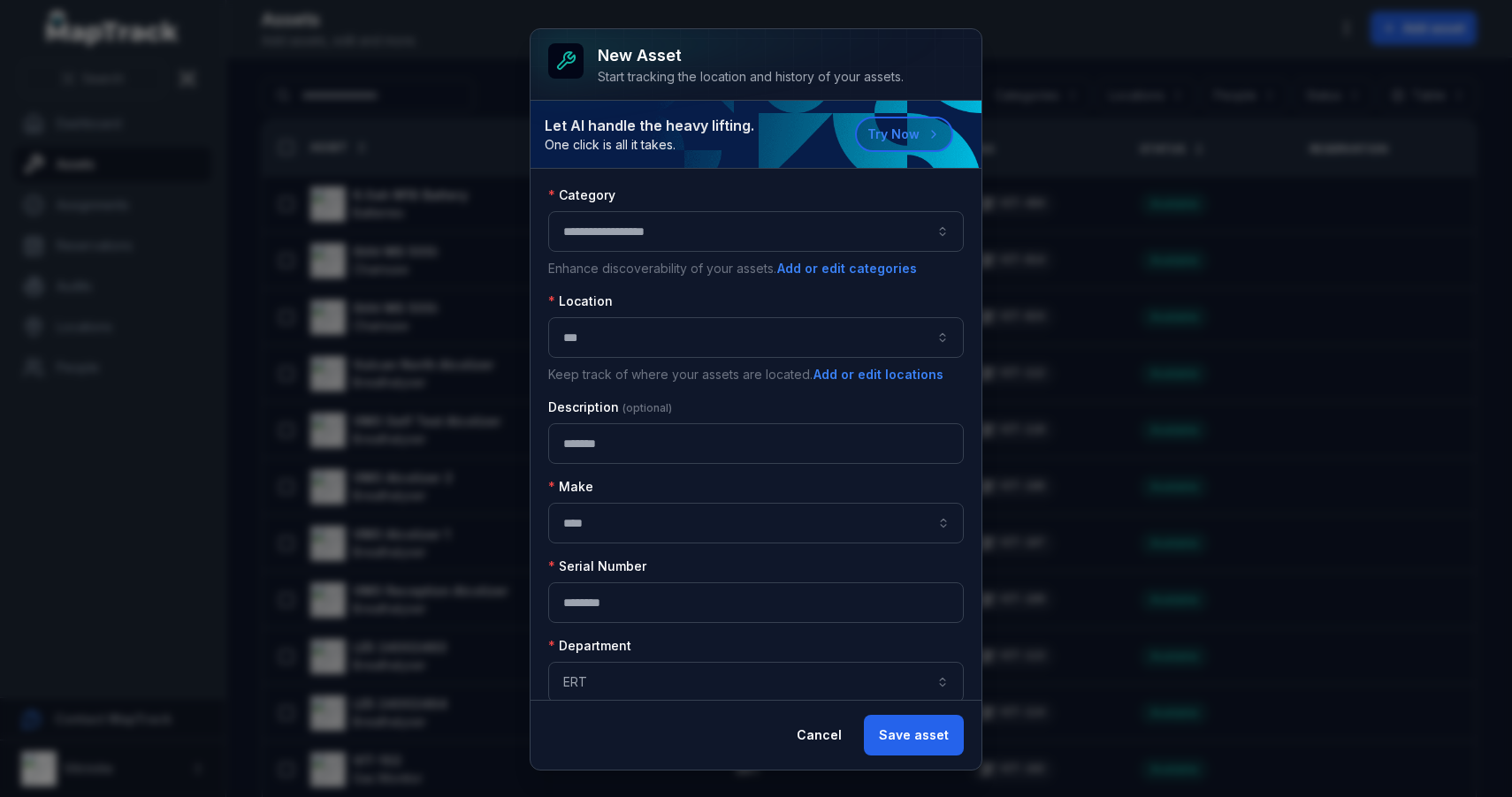
scroll to position [0, 0]
click at [907, 740] on button "Save asset" at bounding box center [914, 735] width 100 height 41
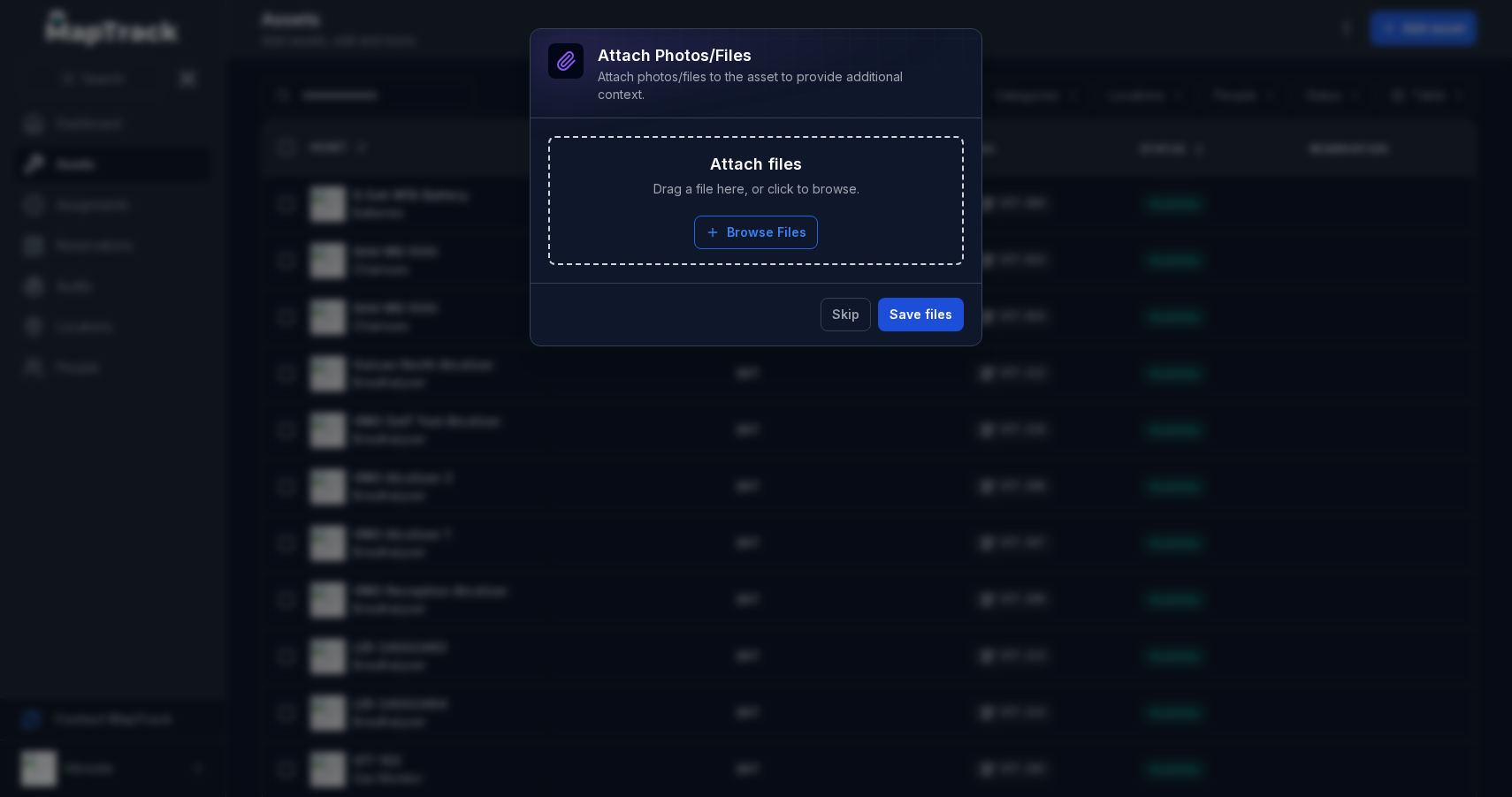
click at [905, 310] on button "Save files" at bounding box center [921, 315] width 86 height 34
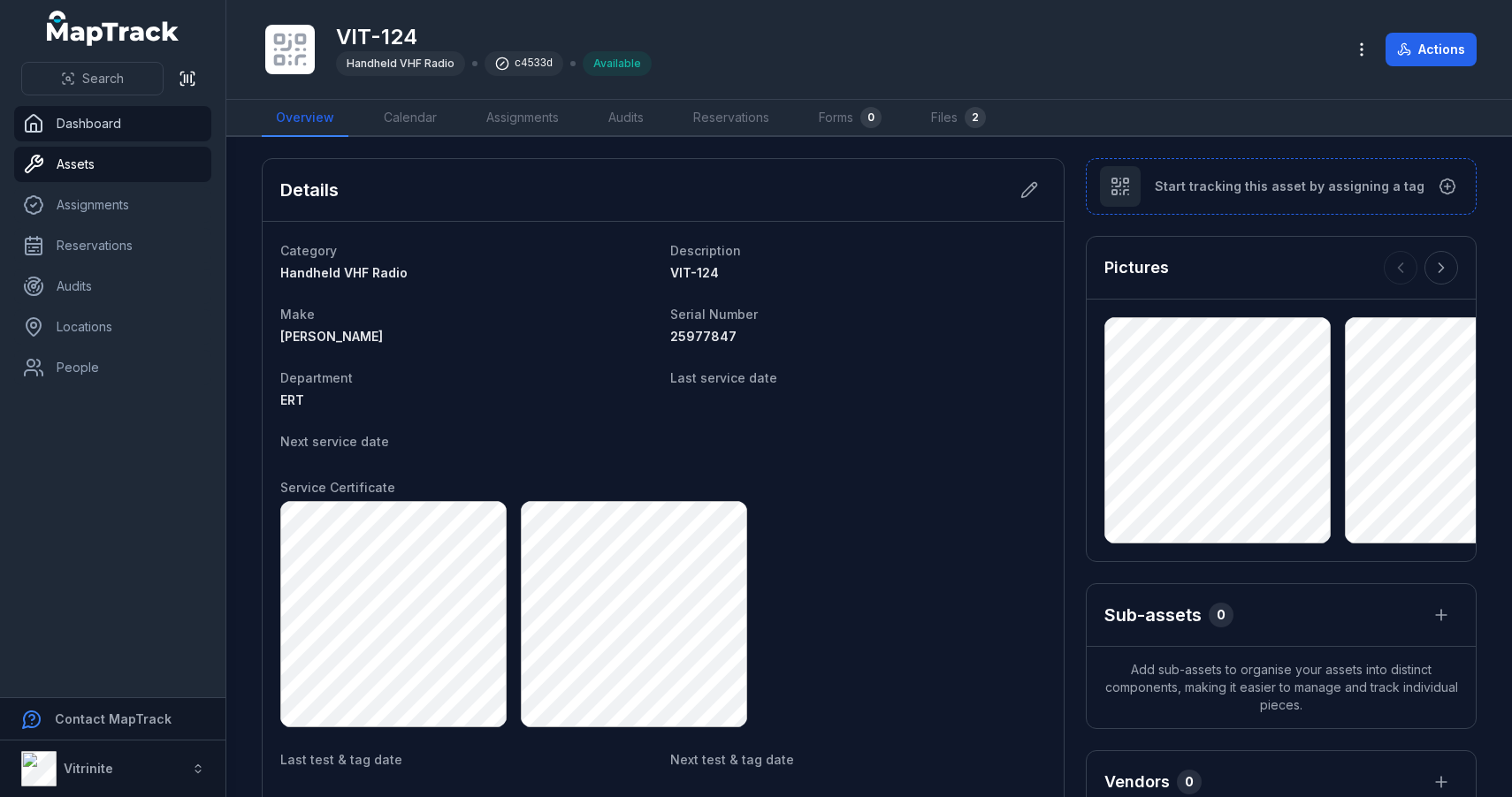
click at [107, 117] on link "Dashboard" at bounding box center [113, 123] width 197 height 35
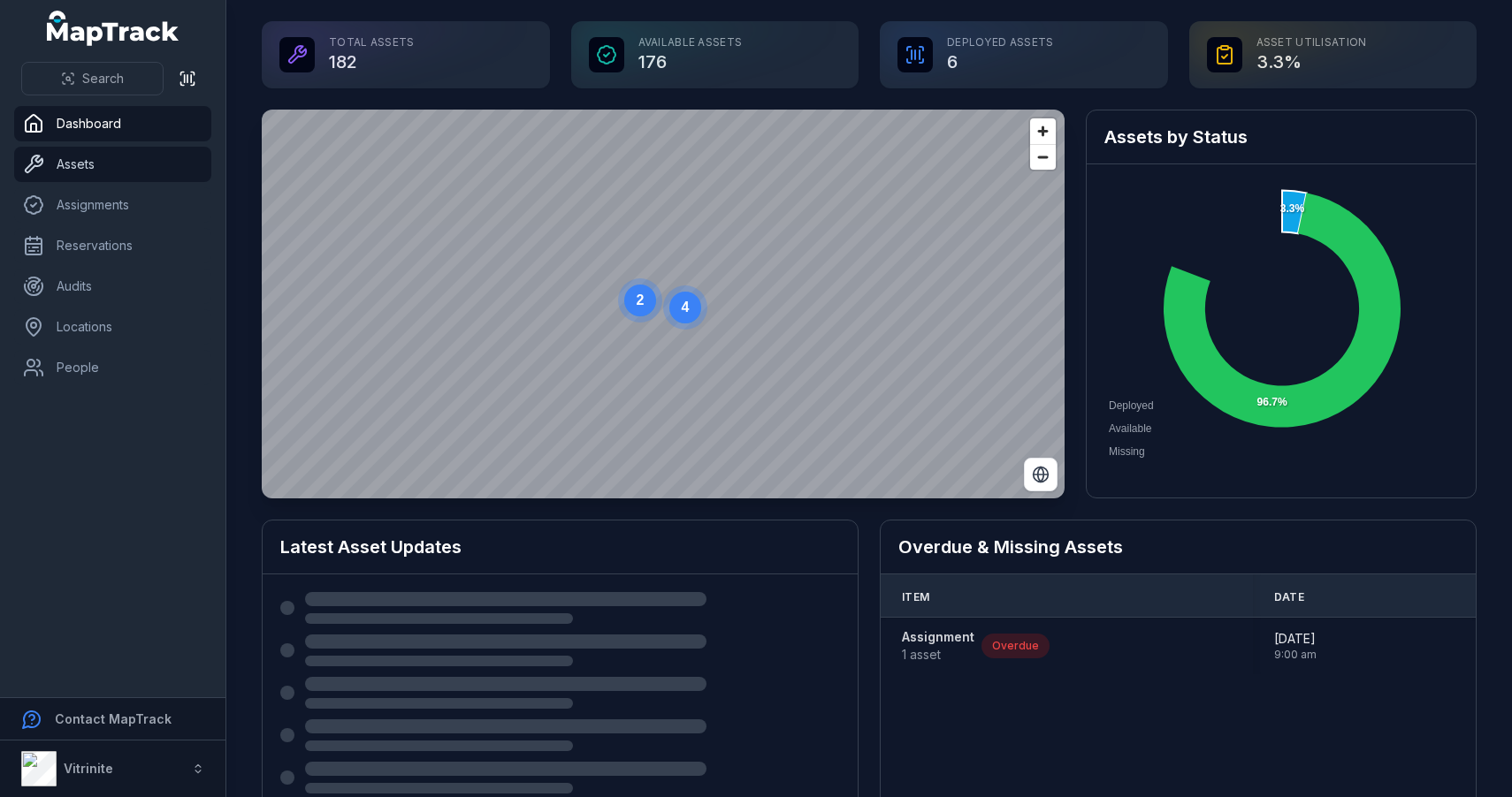
click at [93, 167] on link "Assets" at bounding box center [113, 163] width 197 height 35
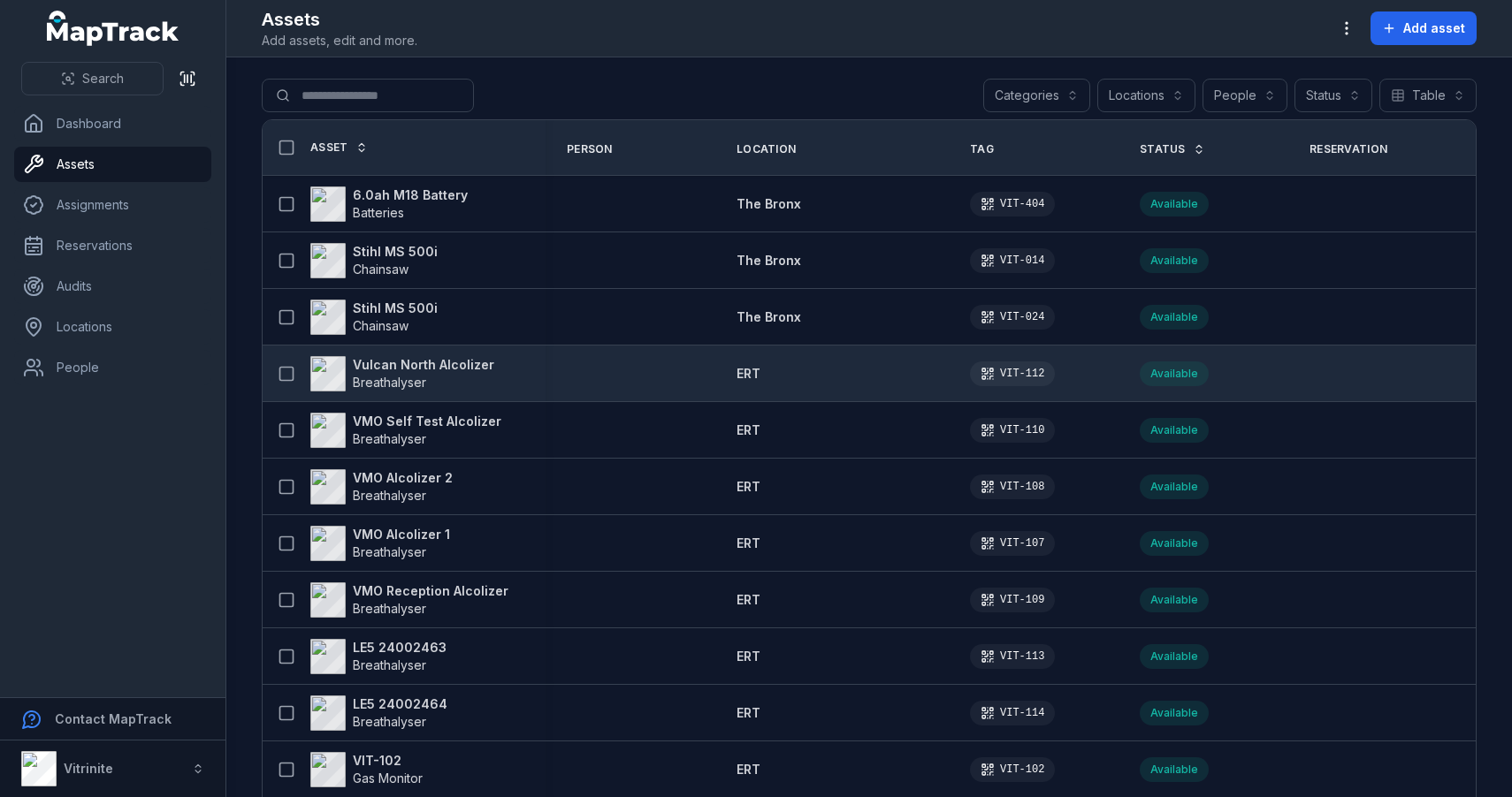
scroll to position [7, 0]
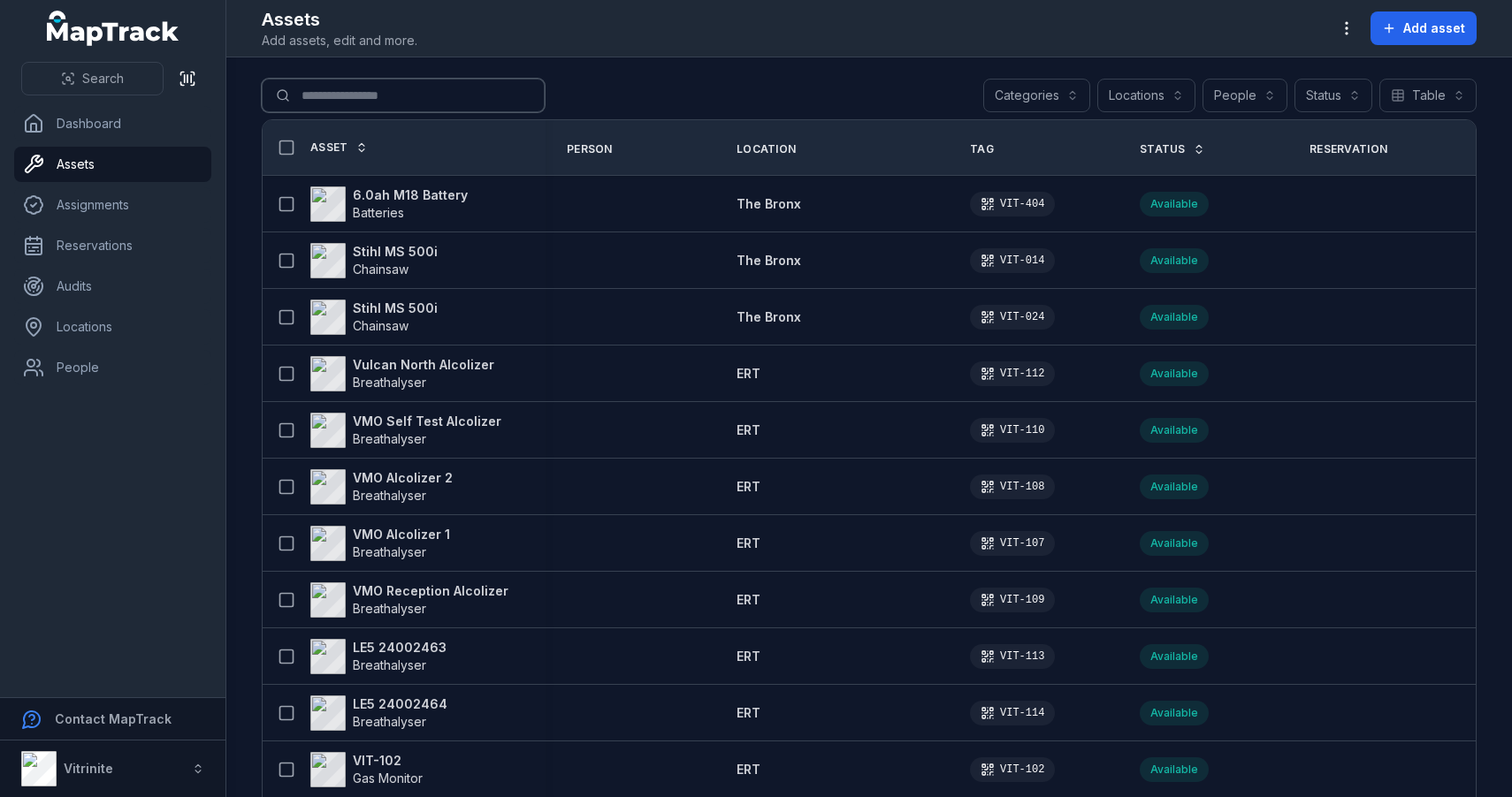
click at [407, 89] on input "Search for assets" at bounding box center [404, 96] width 283 height 34
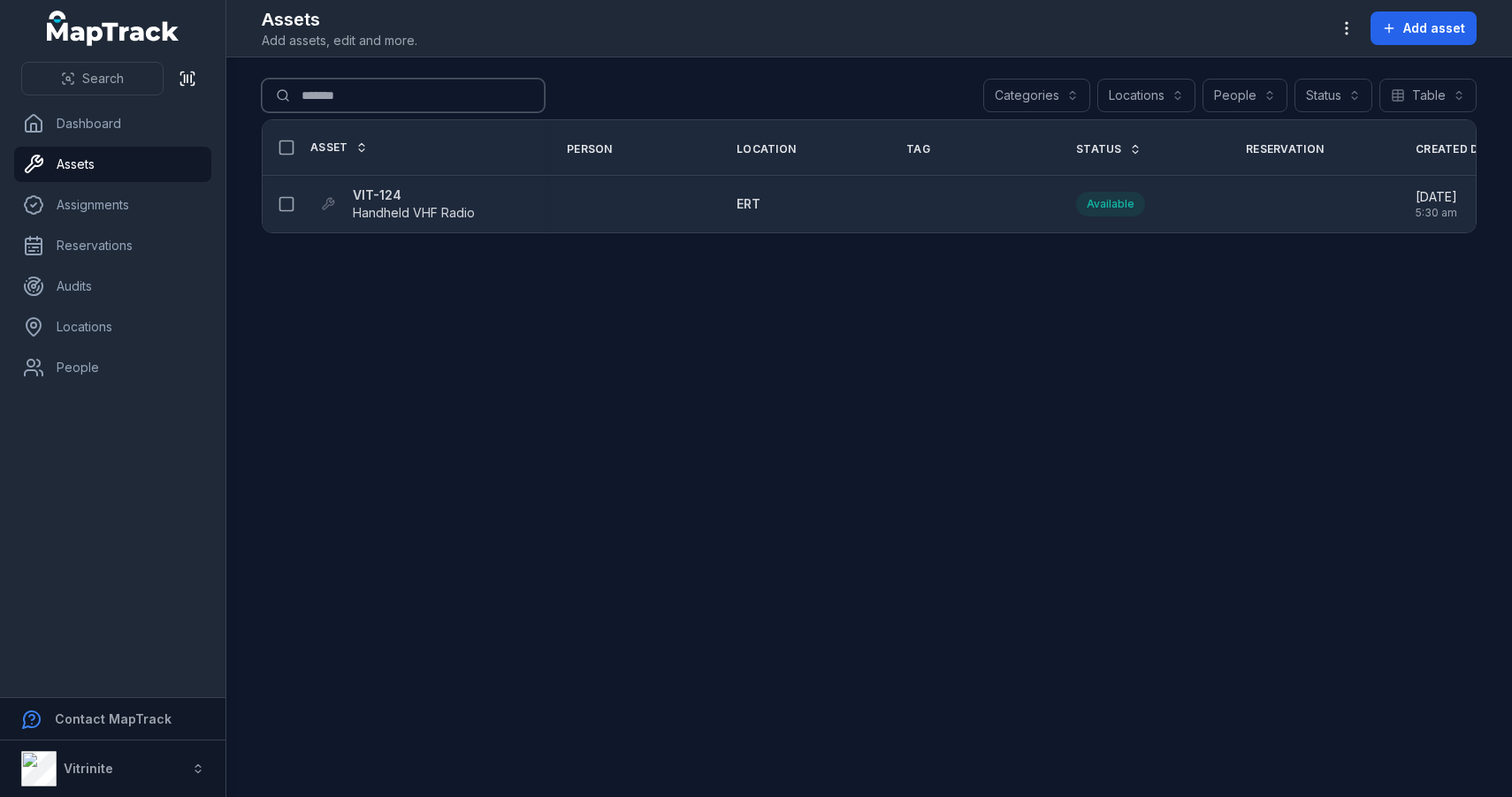
type input "*******"
click at [393, 198] on strong "VIT-124" at bounding box center [414, 195] width 122 height 18
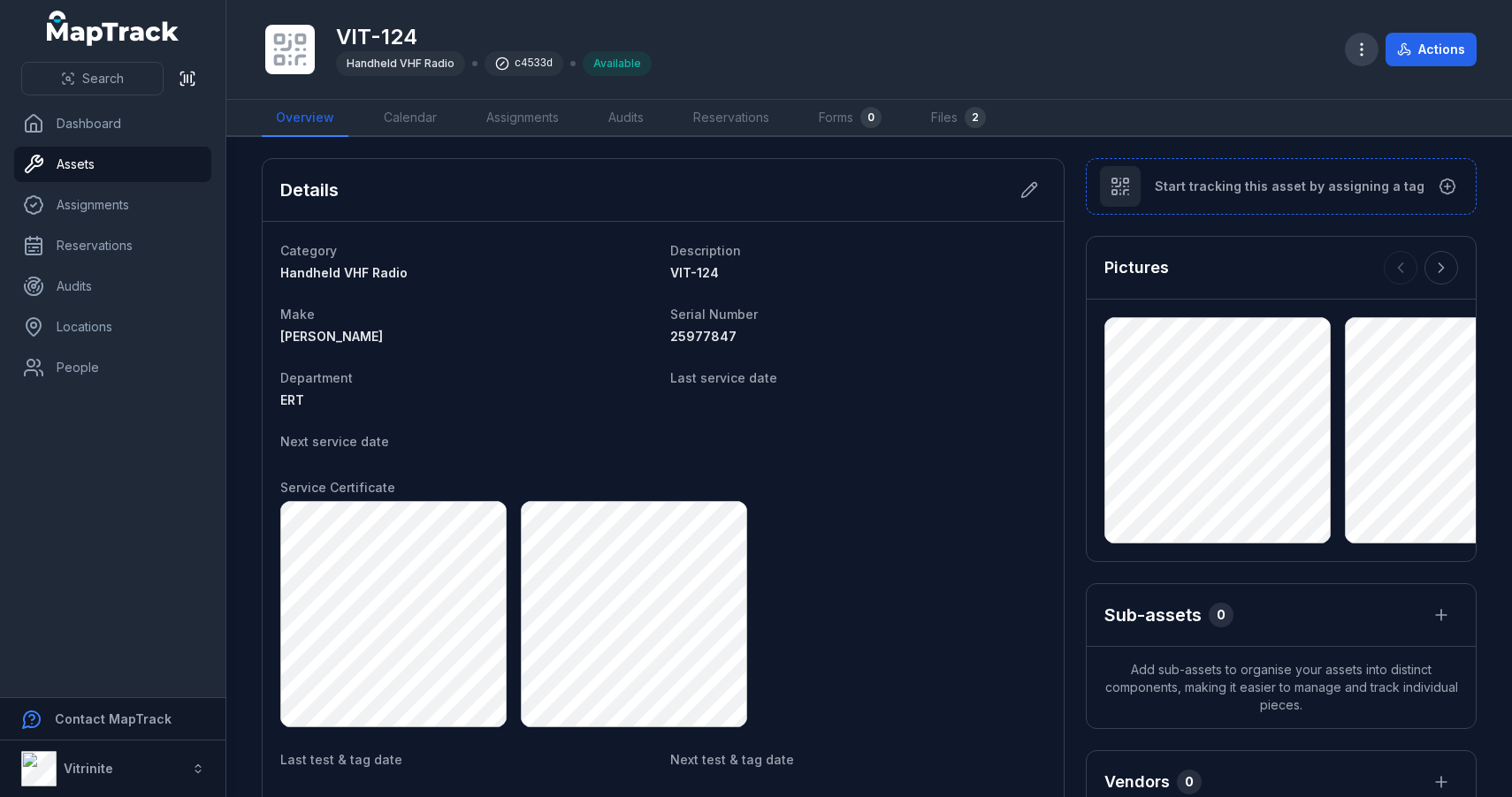
click at [1370, 47] on icon "button" at bounding box center [1361, 50] width 18 height 18
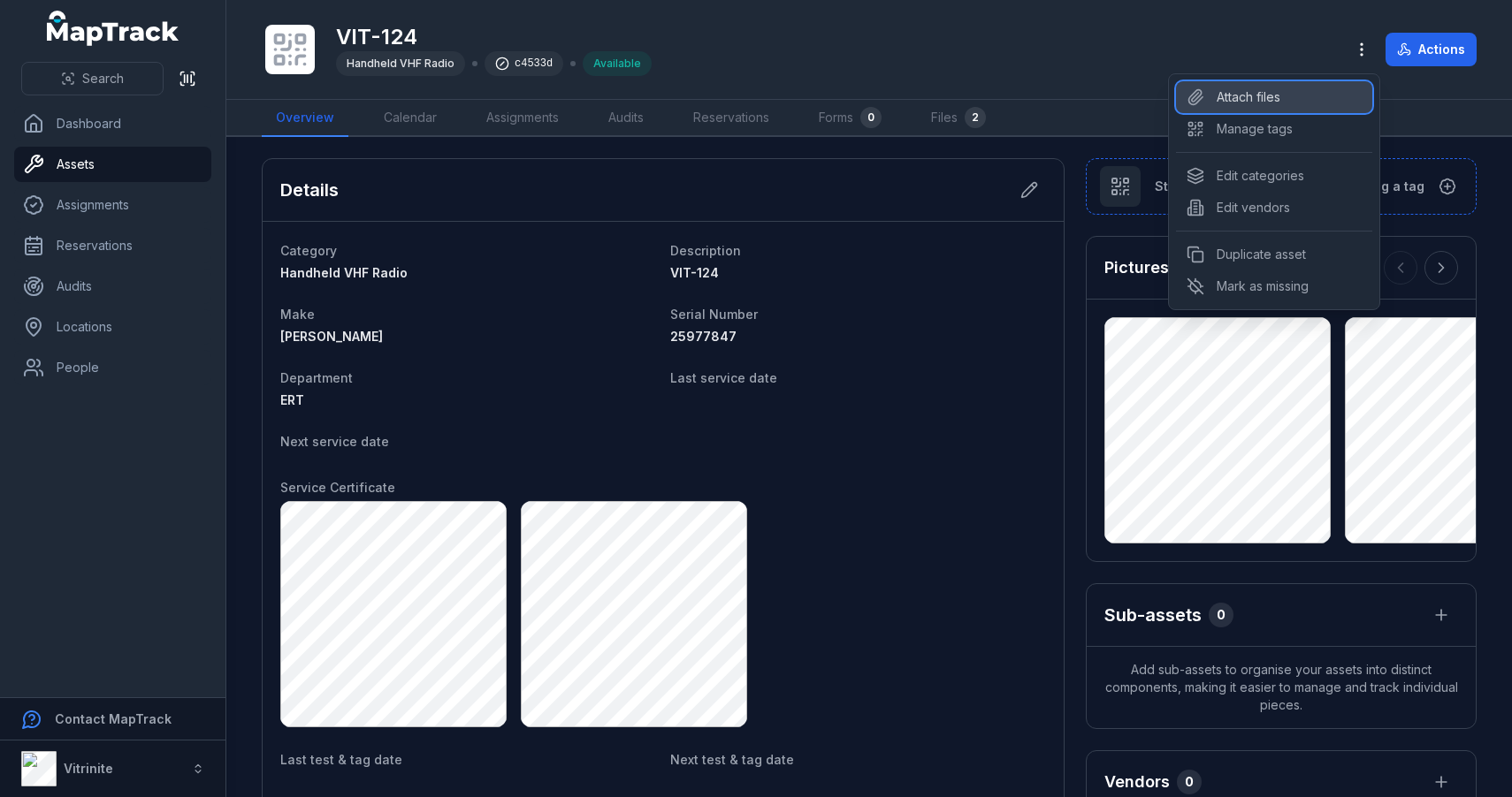
click at [1272, 97] on div "Attach files" at bounding box center [1274, 98] width 196 height 32
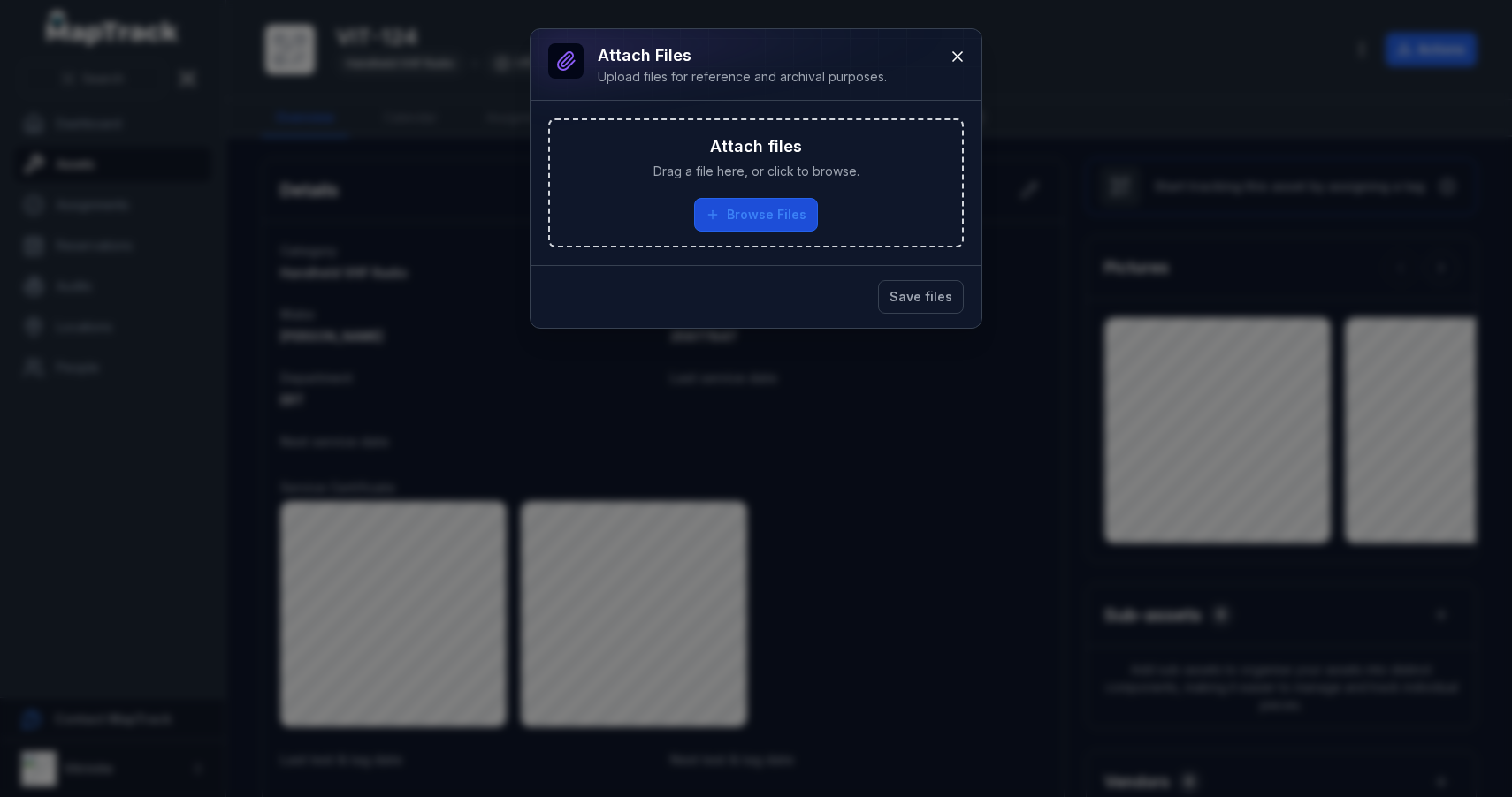
click at [741, 223] on button "Browse Files" at bounding box center [756, 215] width 124 height 34
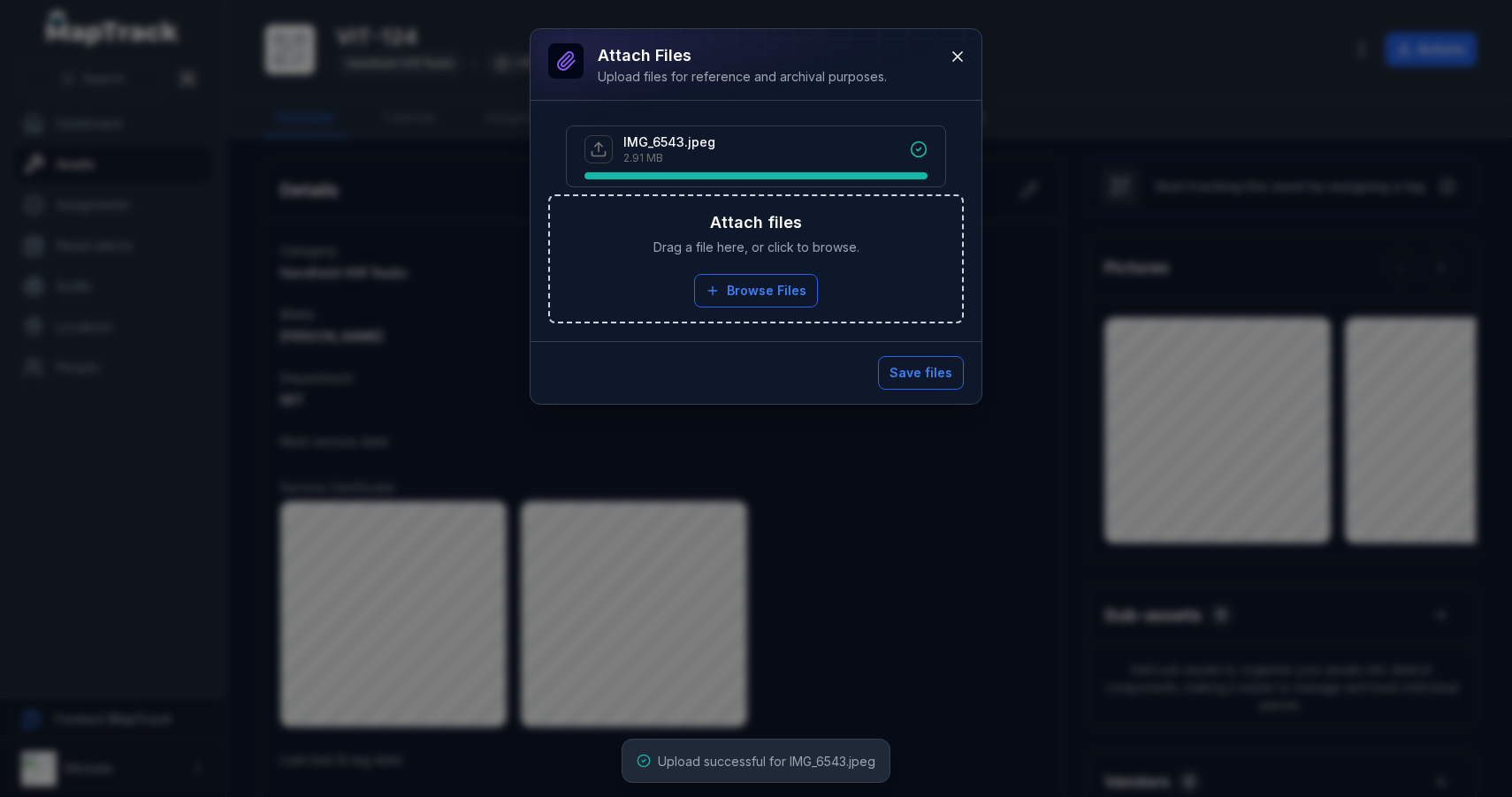
click at [915, 375] on button "Save files" at bounding box center [921, 373] width 86 height 34
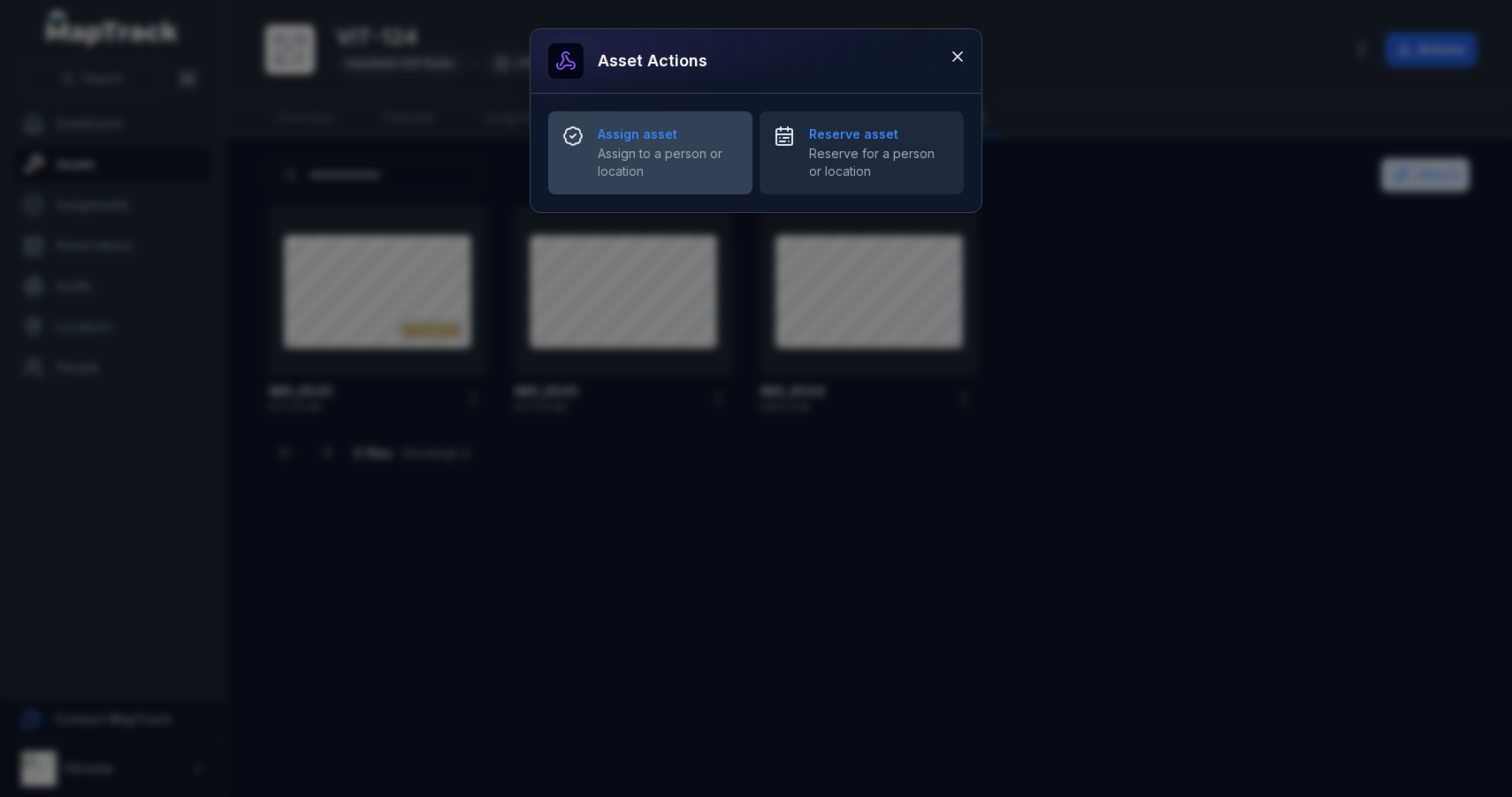
click at [706, 147] on span "Assign to a person or location" at bounding box center [668, 161] width 141 height 35
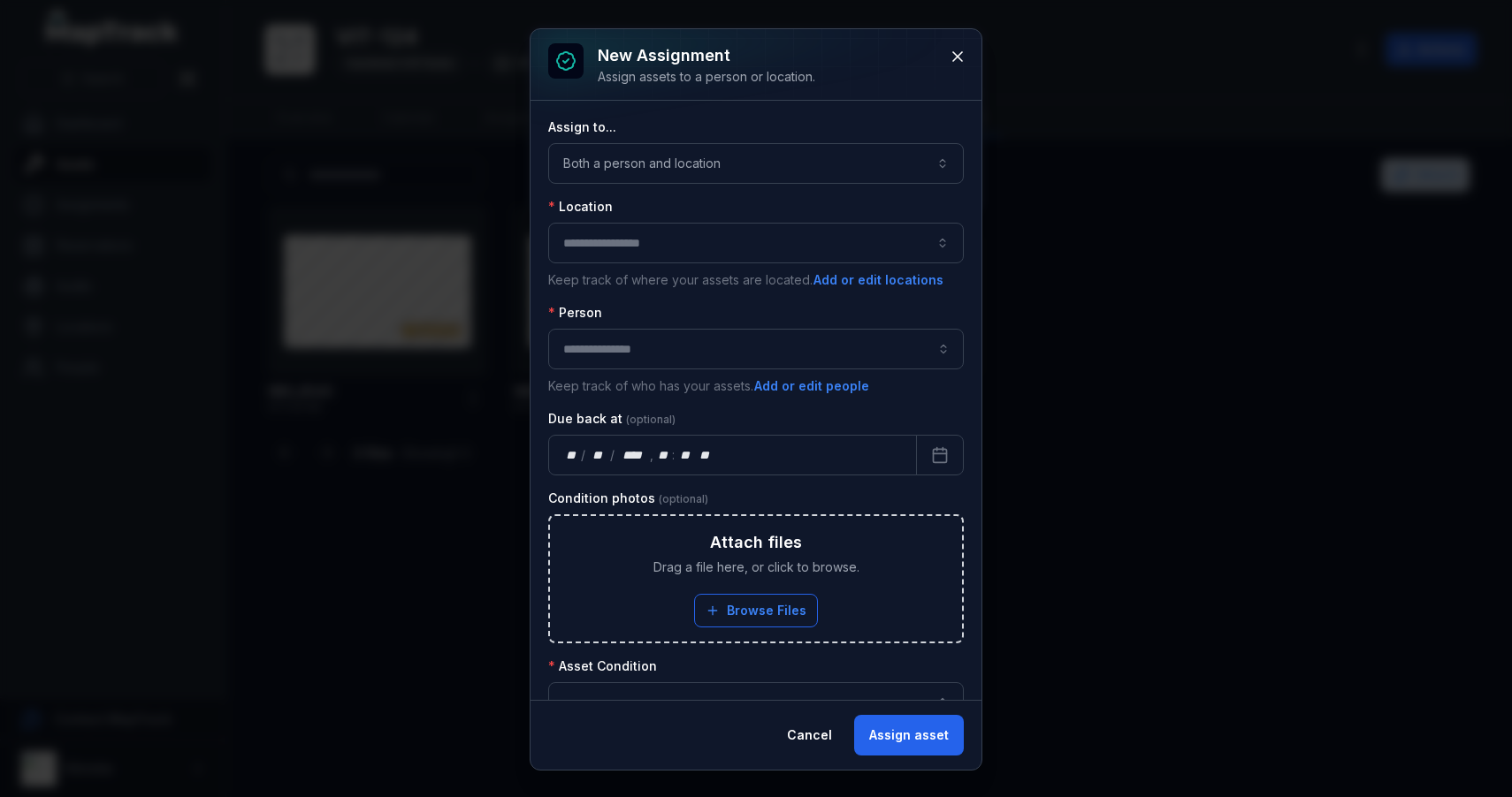
click at [689, 163] on button "Both a person and location ****" at bounding box center [756, 163] width 416 height 41
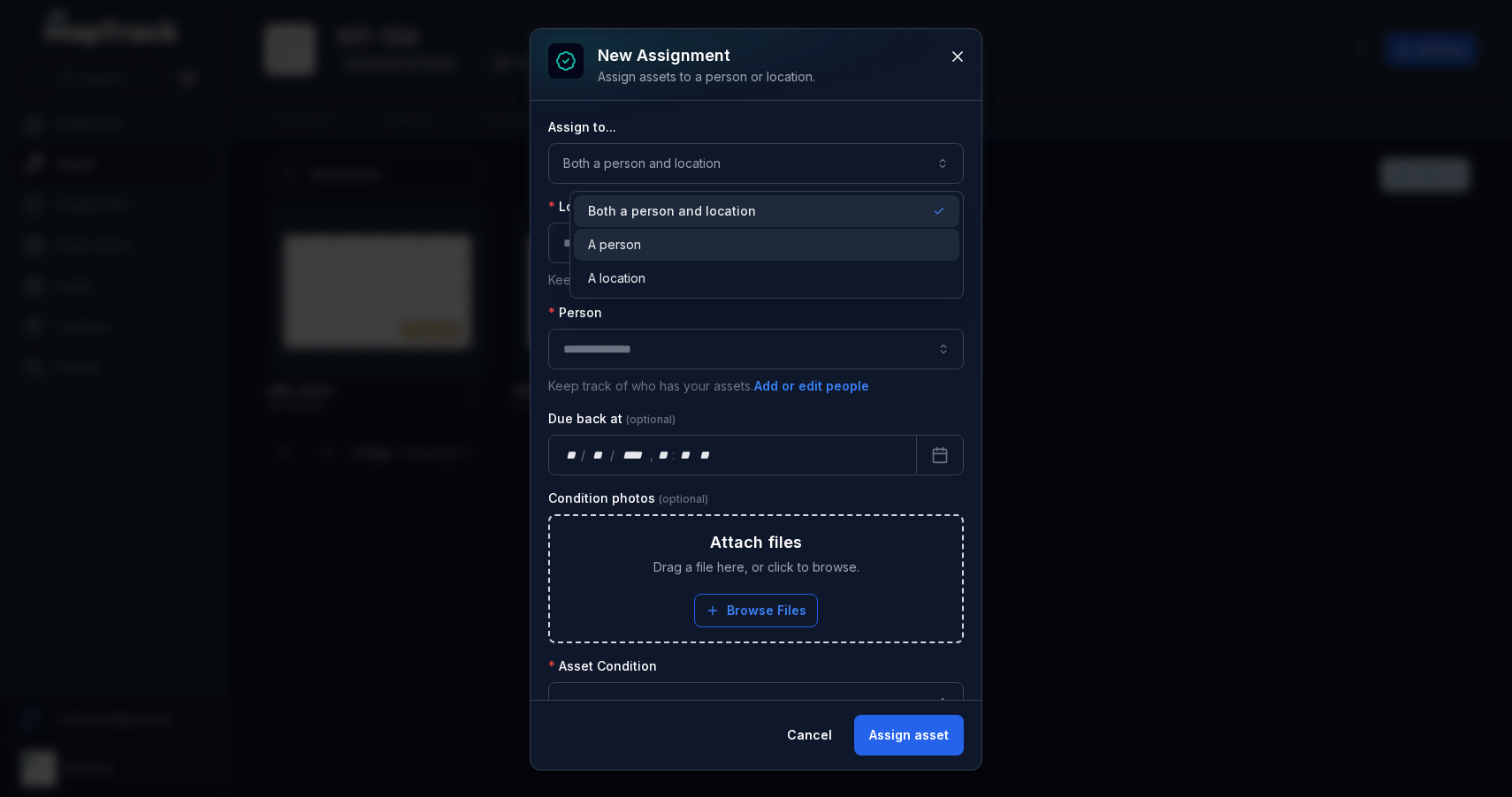
click at [640, 256] on div "A person" at bounding box center [767, 245] width 387 height 32
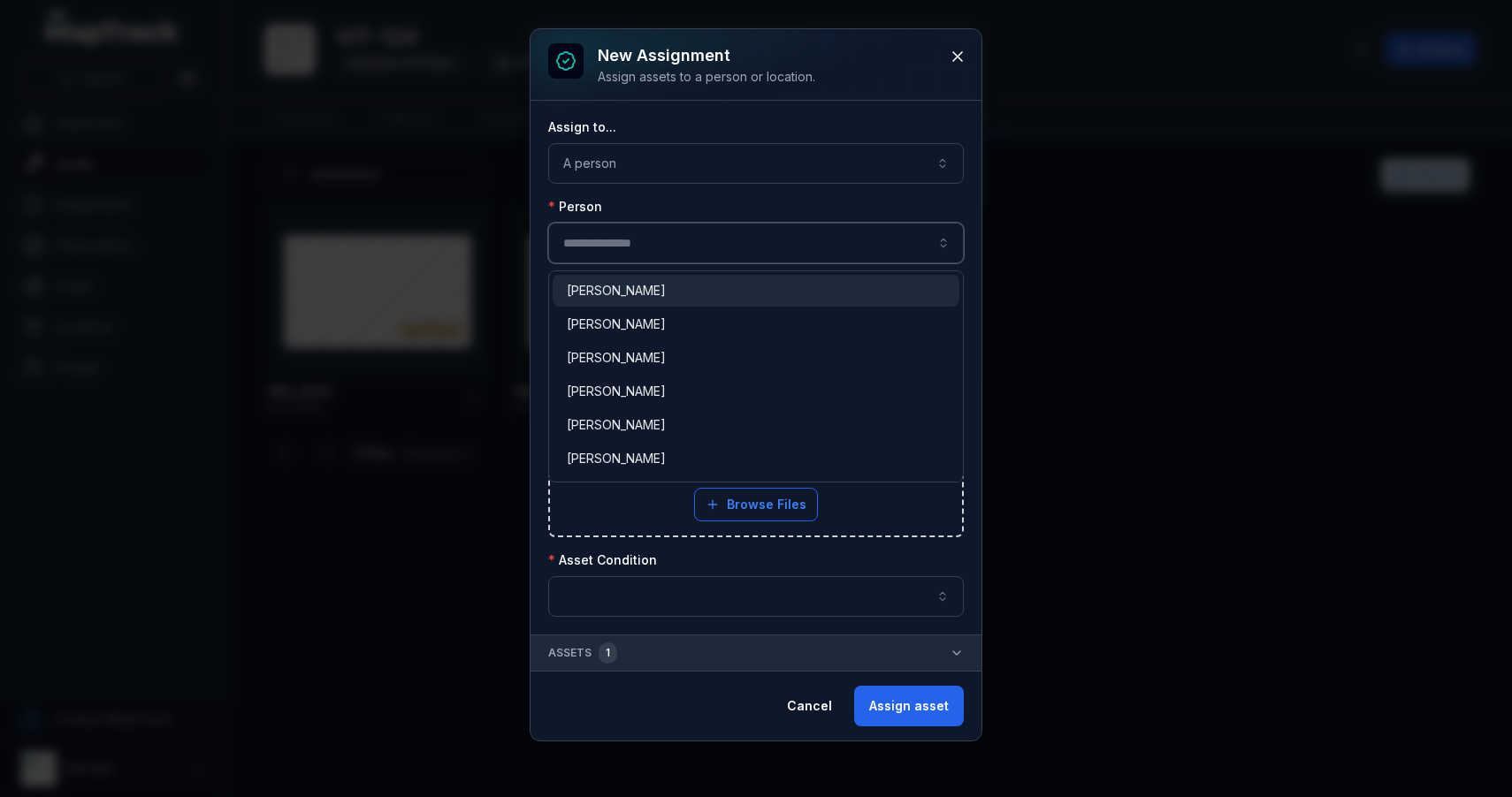
click at [638, 236] on input "assignment-add:person-label" at bounding box center [756, 243] width 416 height 41
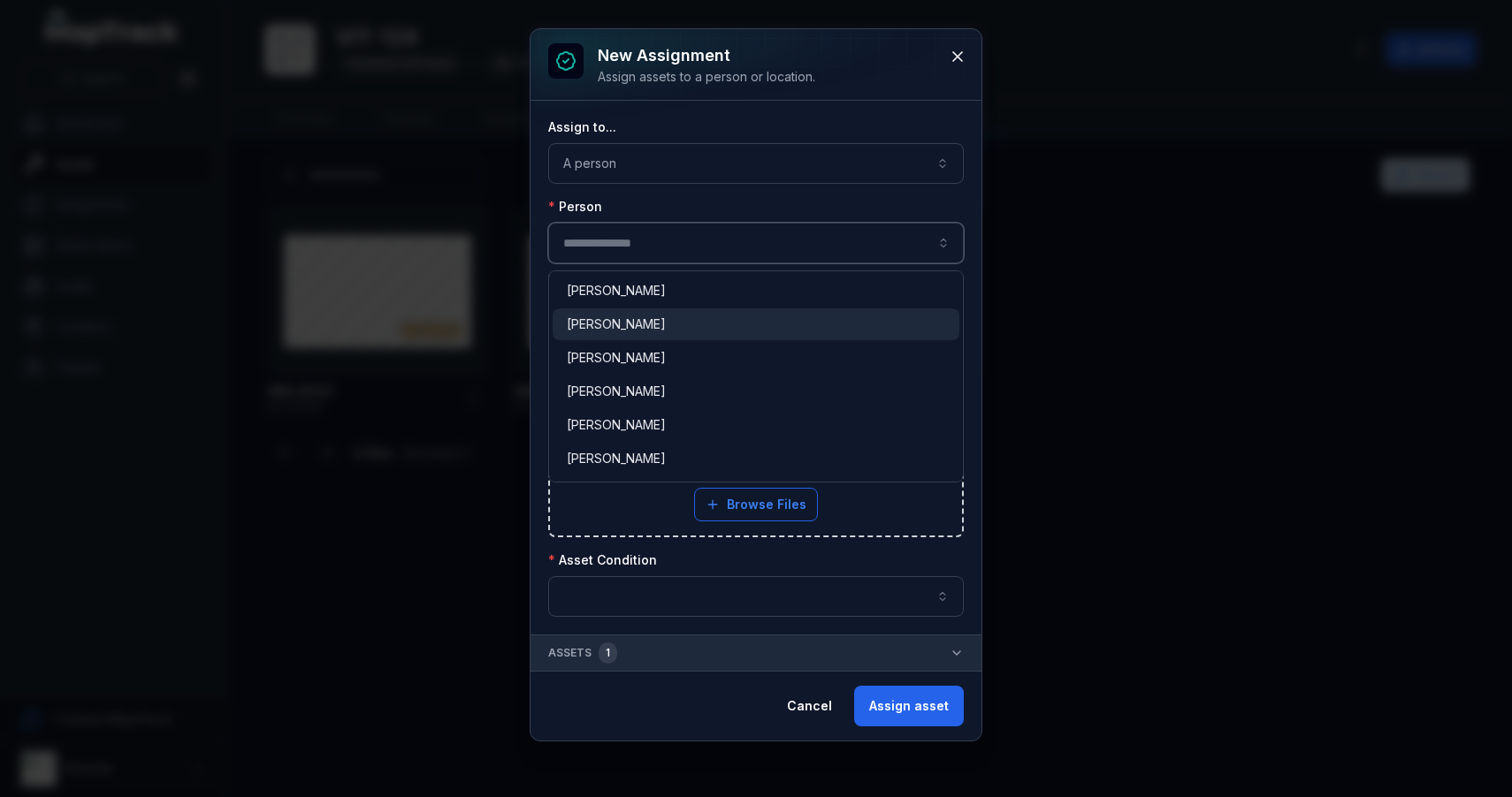
type input "**********"
click at [637, 331] on span "[PERSON_NAME]" at bounding box center [616, 325] width 99 height 18
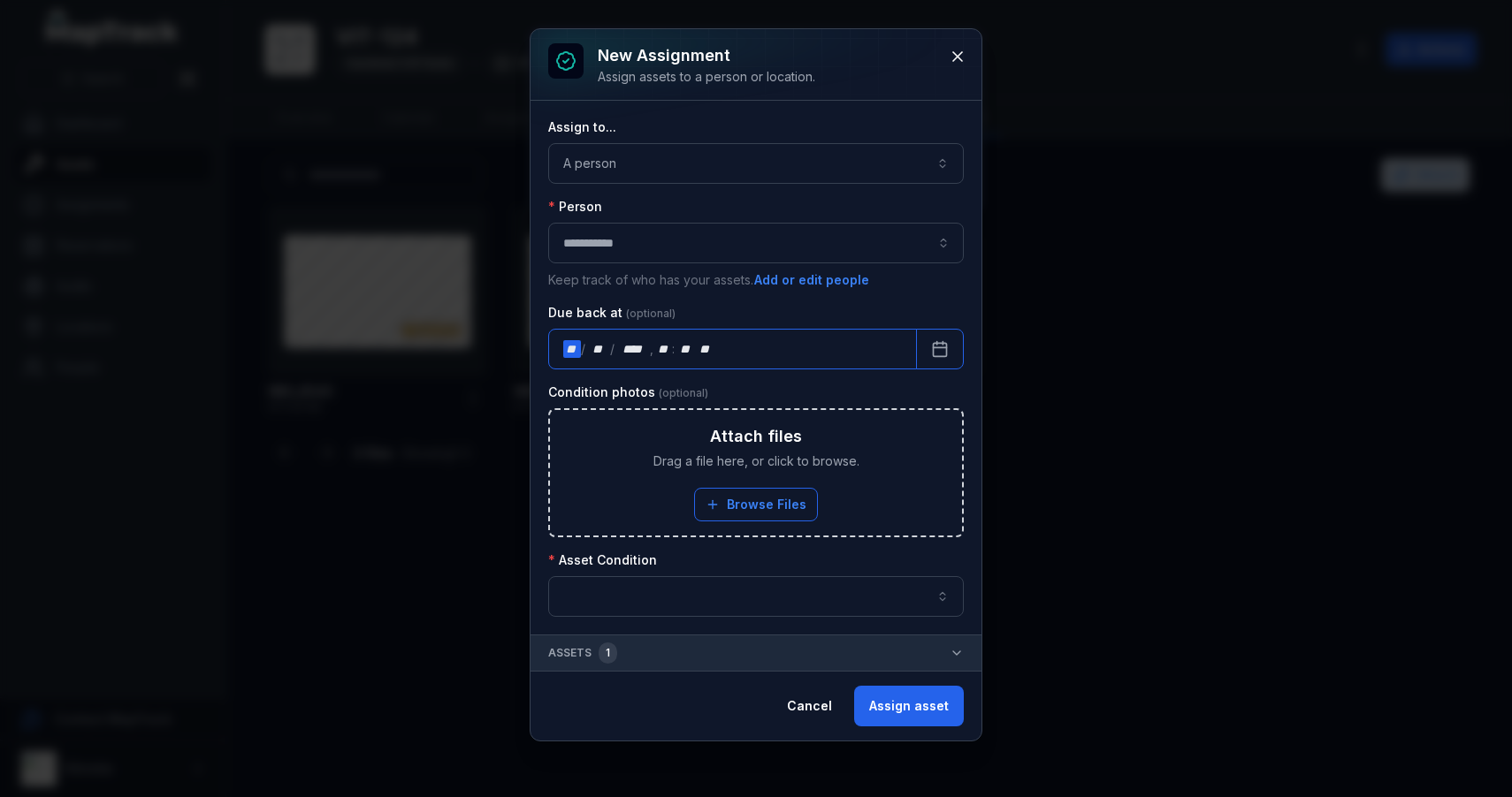
click at [573, 351] on div "**" at bounding box center [572, 350] width 18 height 18
click at [585, 591] on button "button" at bounding box center [756, 596] width 416 height 41
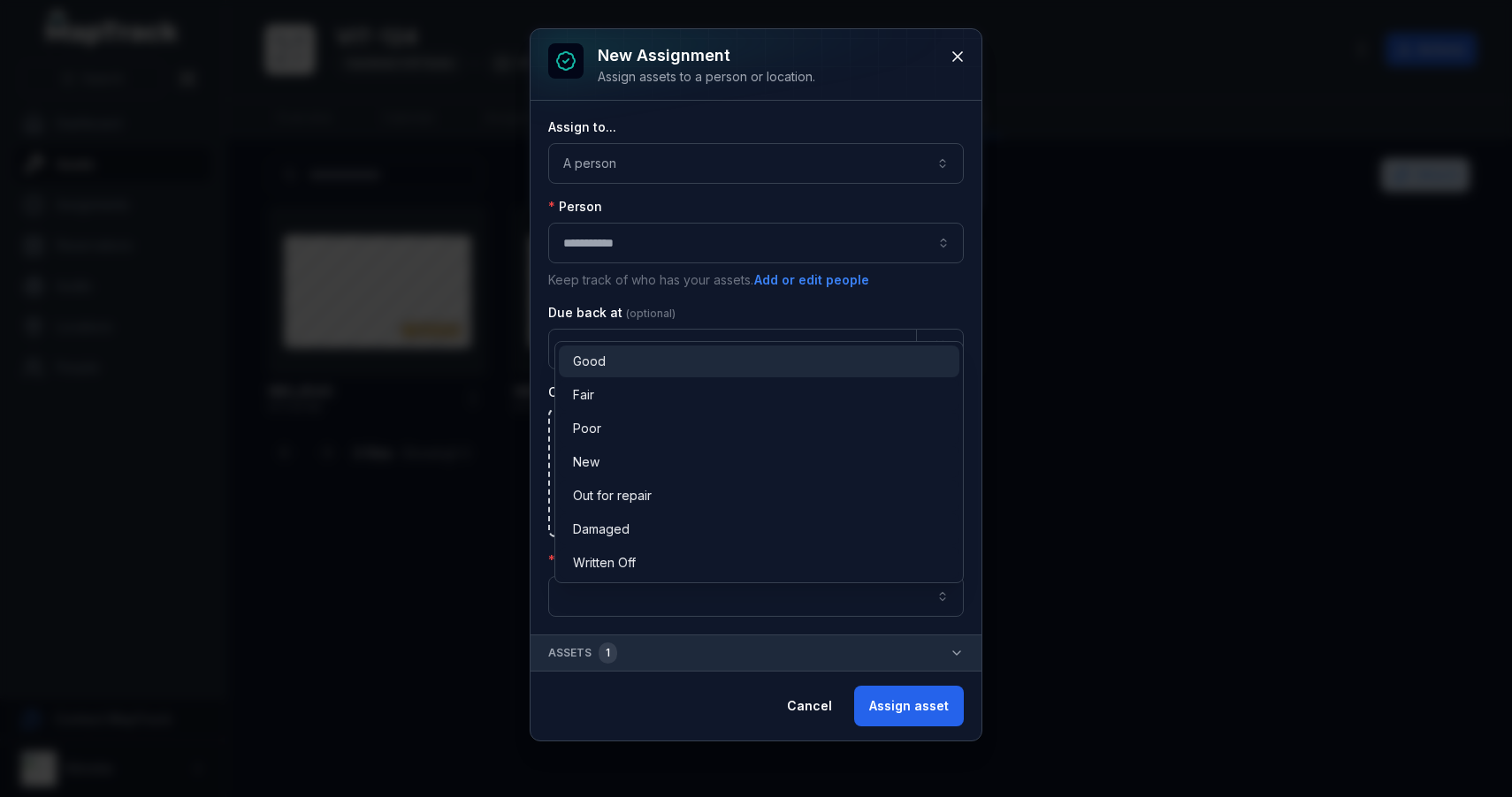
click at [672, 353] on div "Good" at bounding box center [758, 362] width 372 height 18
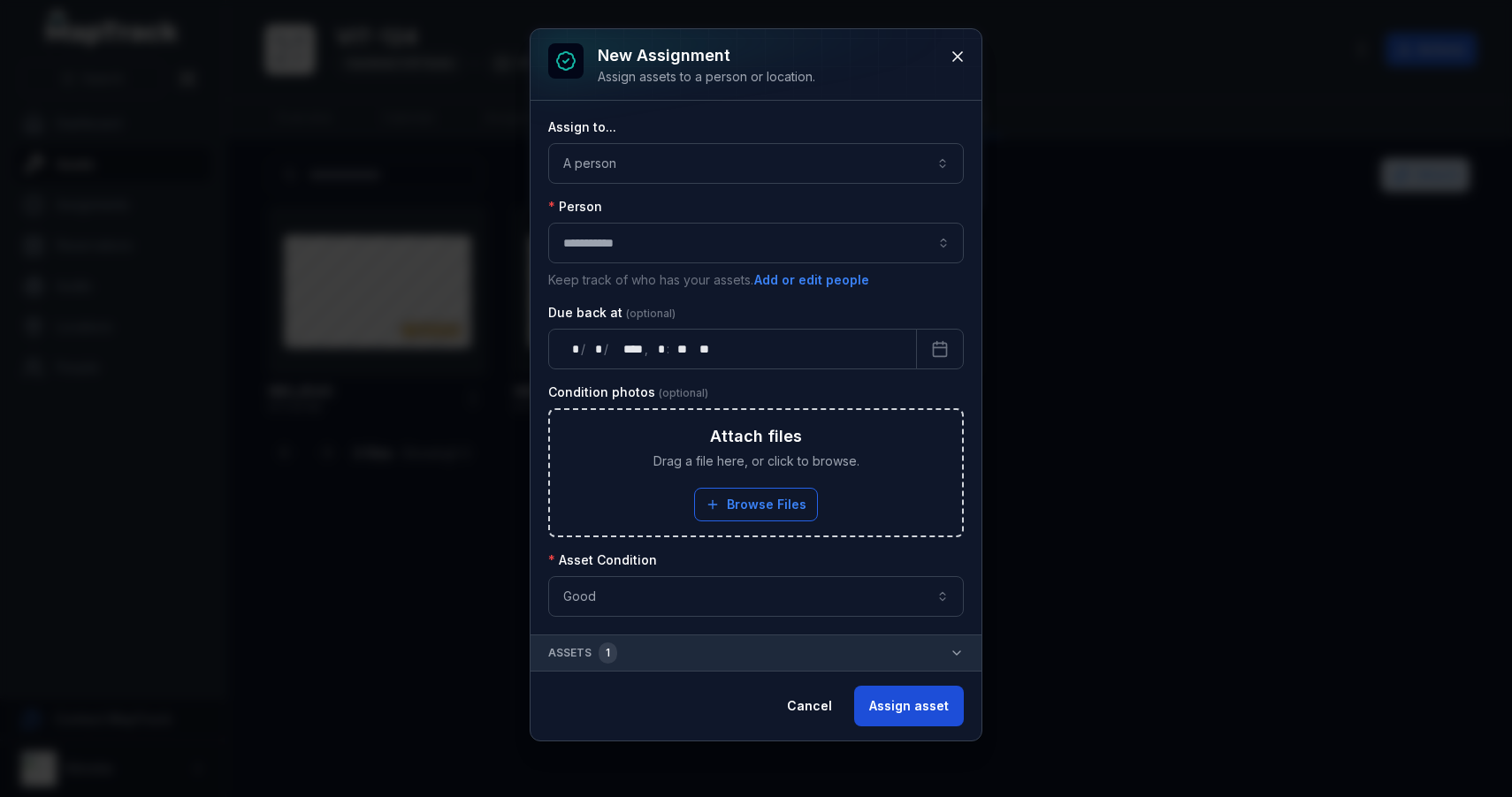
click at [899, 723] on button "Assign asset" at bounding box center [909, 705] width 110 height 41
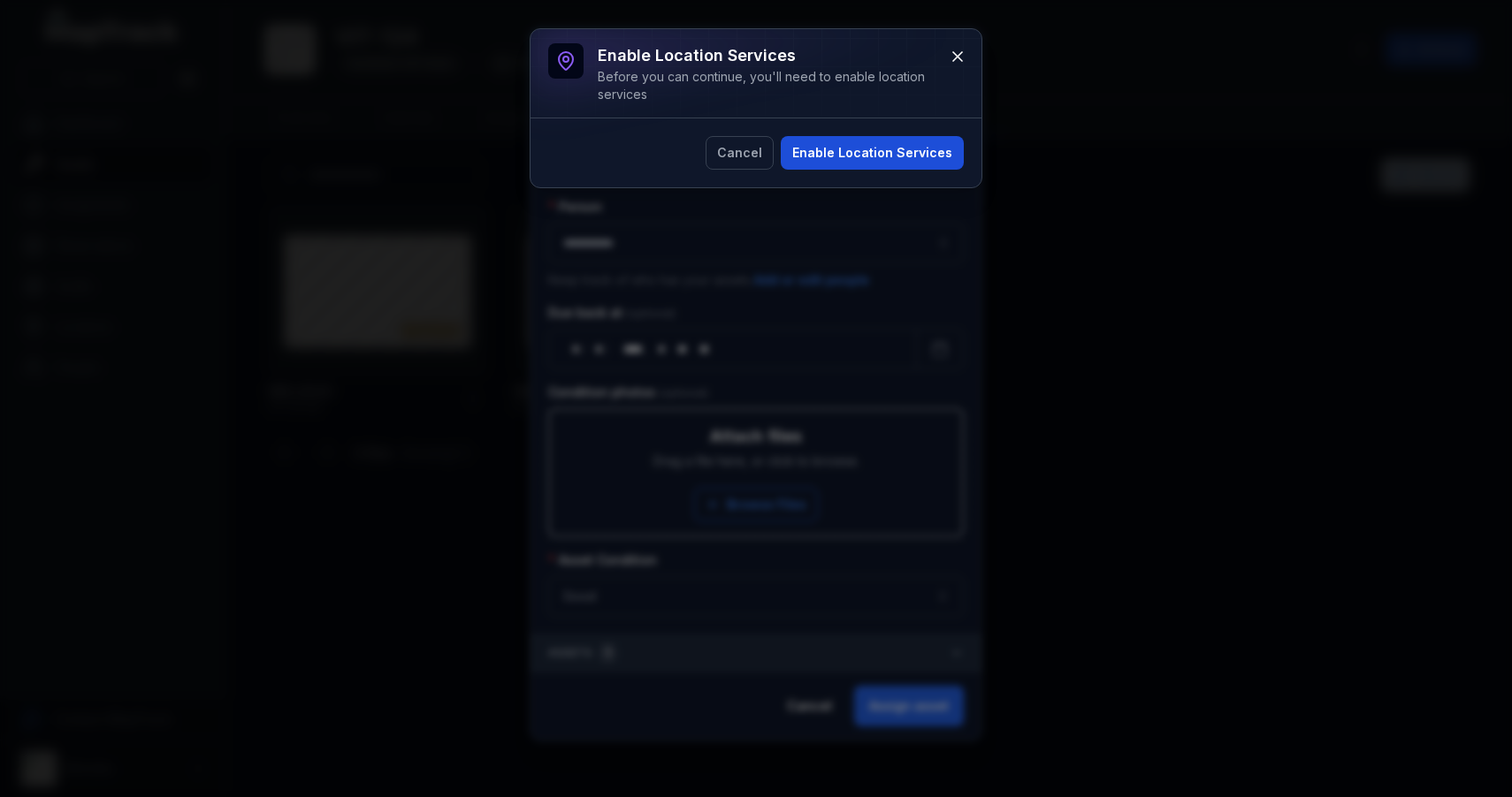
click at [878, 142] on button "Enable Location Services" at bounding box center [872, 153] width 183 height 34
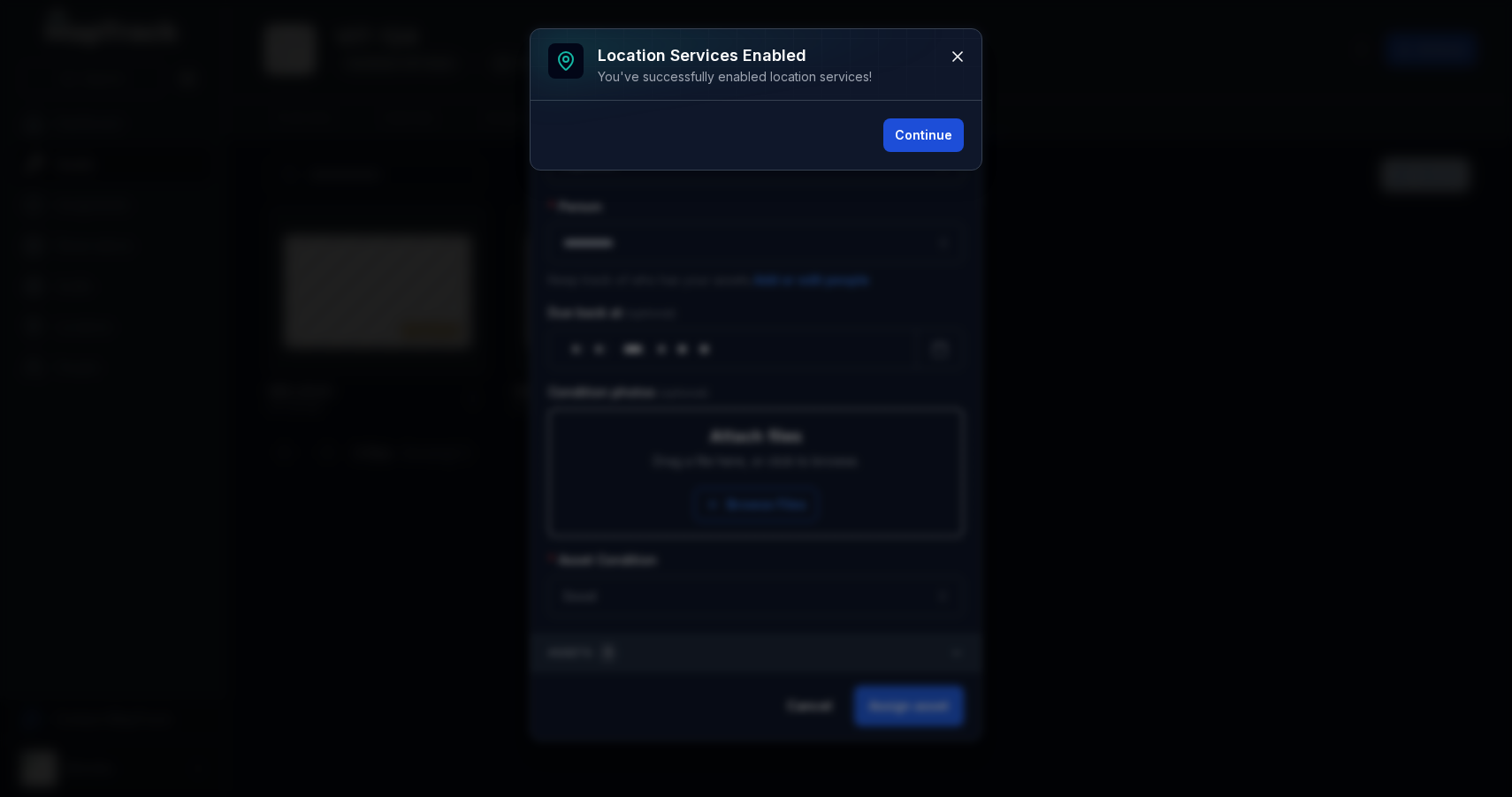
click at [931, 127] on button "Continue" at bounding box center [923, 135] width 81 height 34
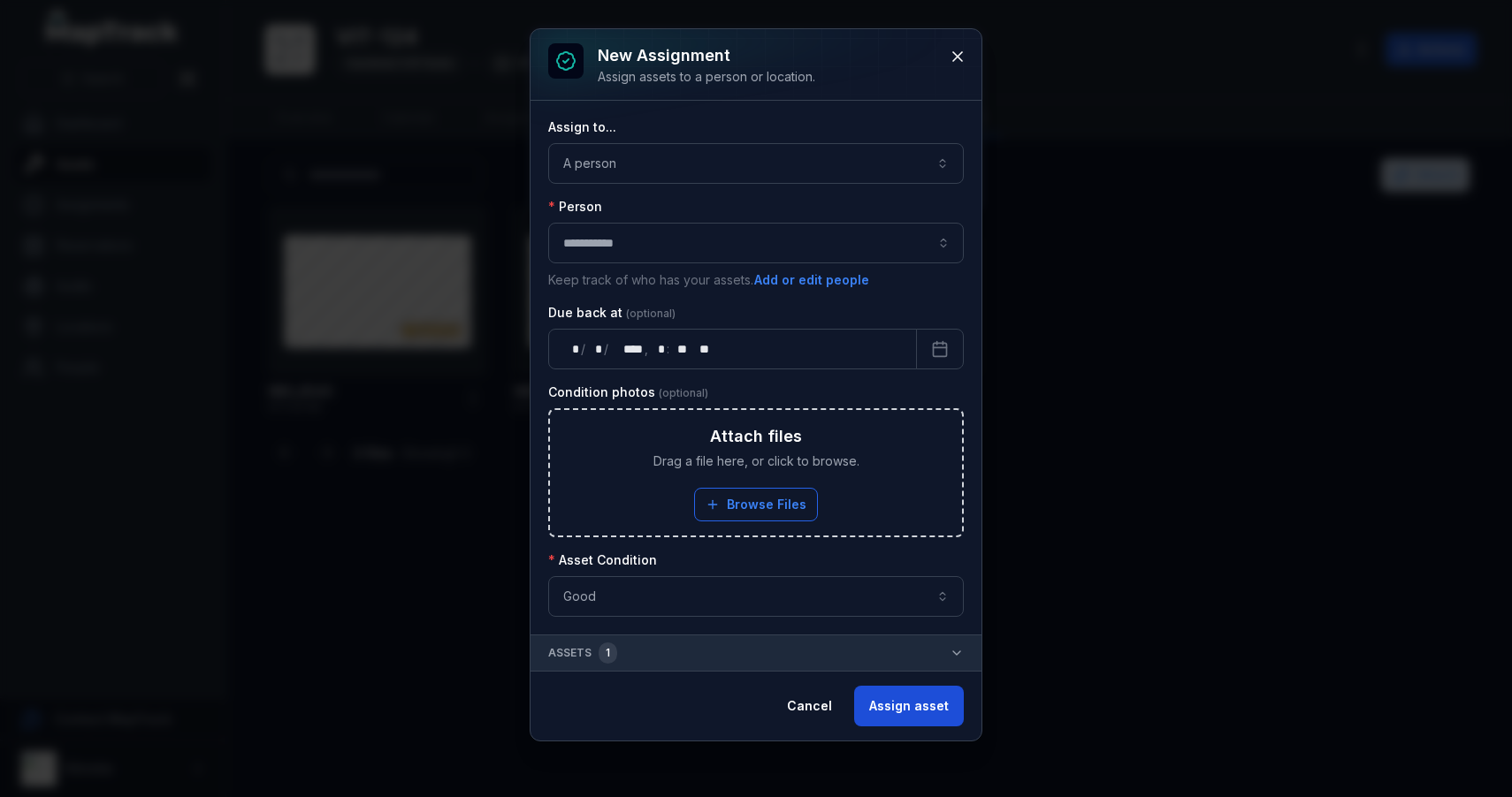
click at [905, 705] on button "Assign asset" at bounding box center [909, 705] width 110 height 41
